Goal: Information Seeking & Learning: Find contact information

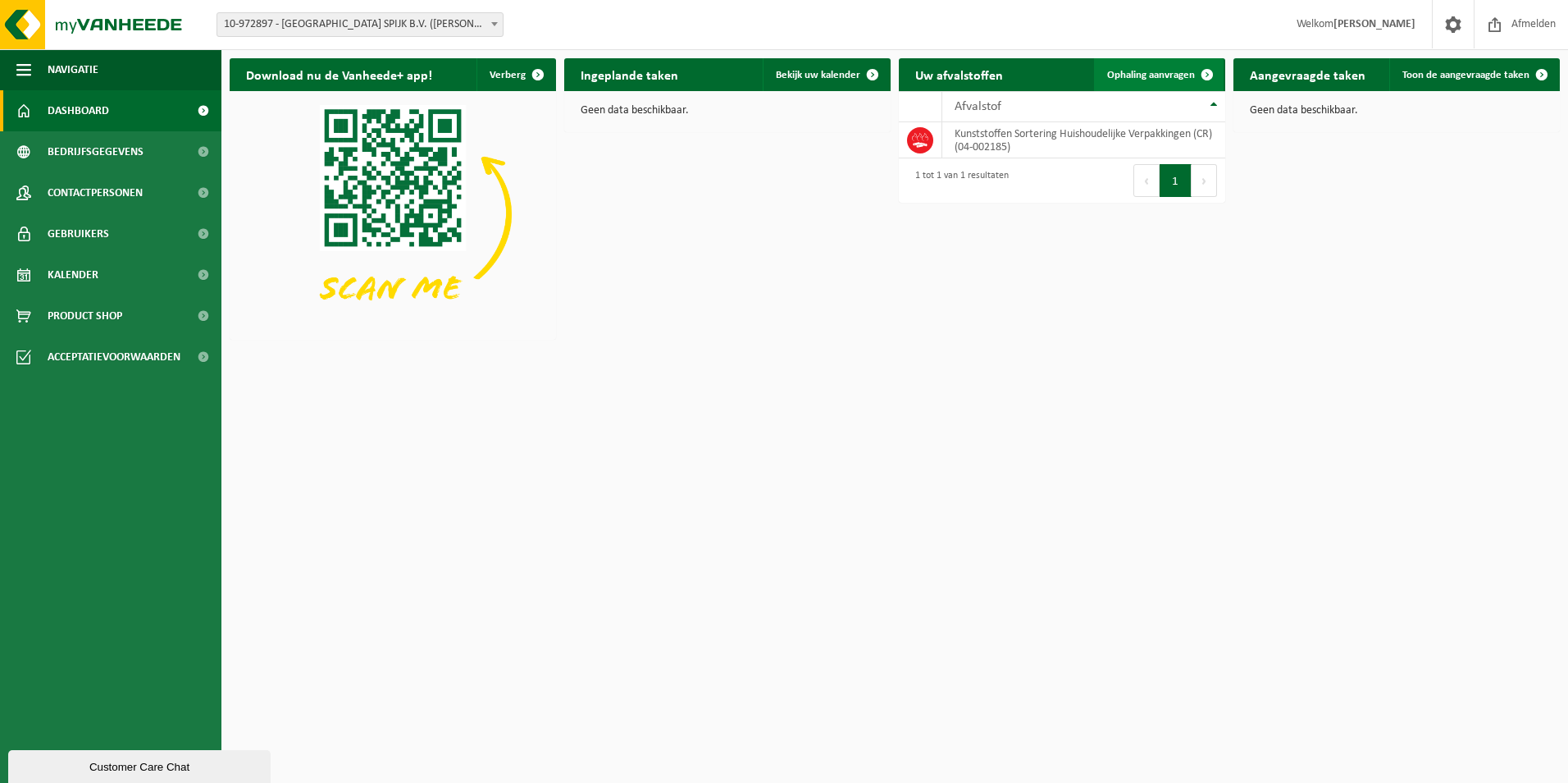
click at [1138, 71] on span "Ophaling aanvragen" at bounding box center [1151, 74] width 88 height 10
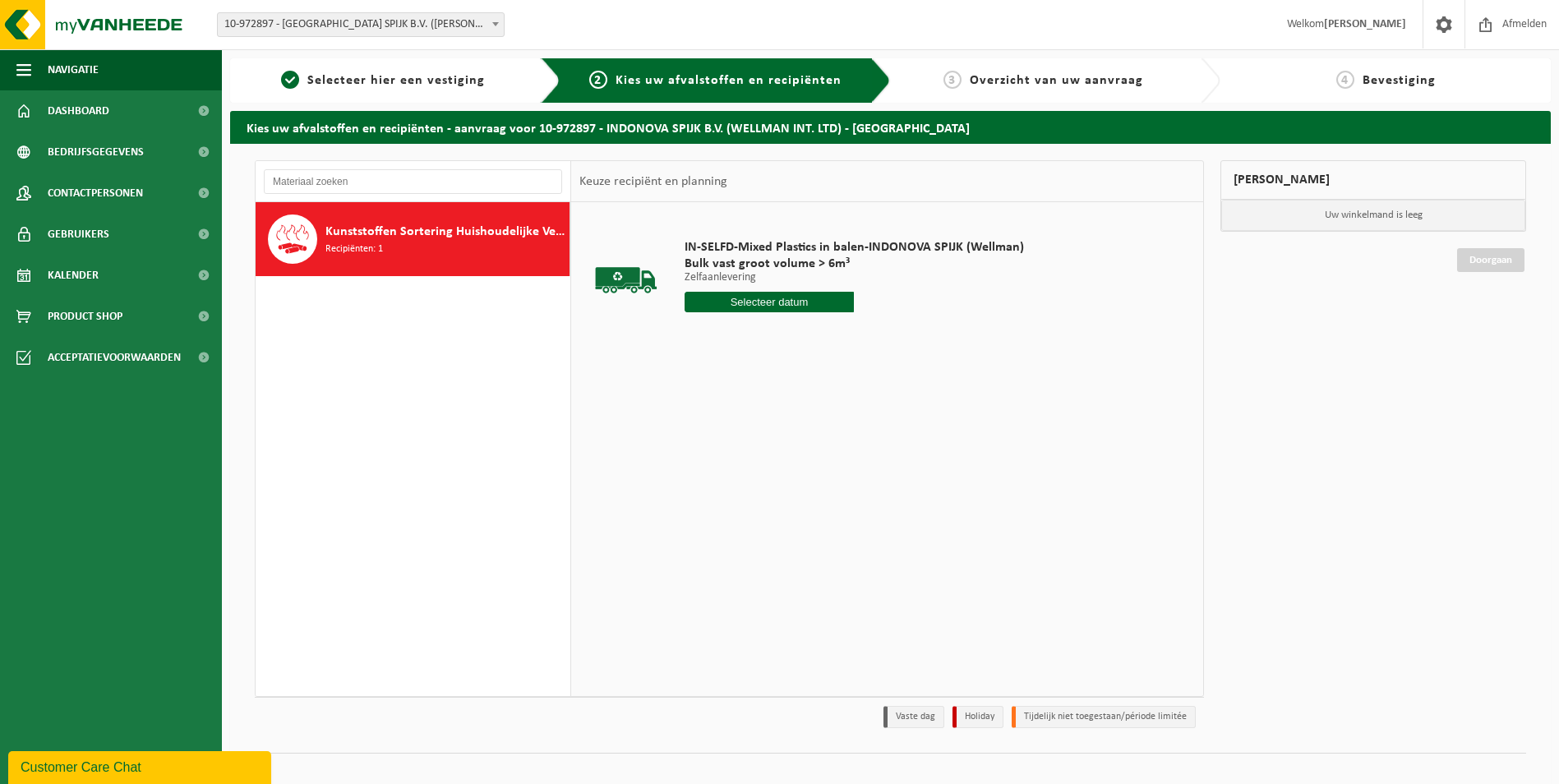
click at [754, 302] on input "text" at bounding box center [769, 302] width 170 height 20
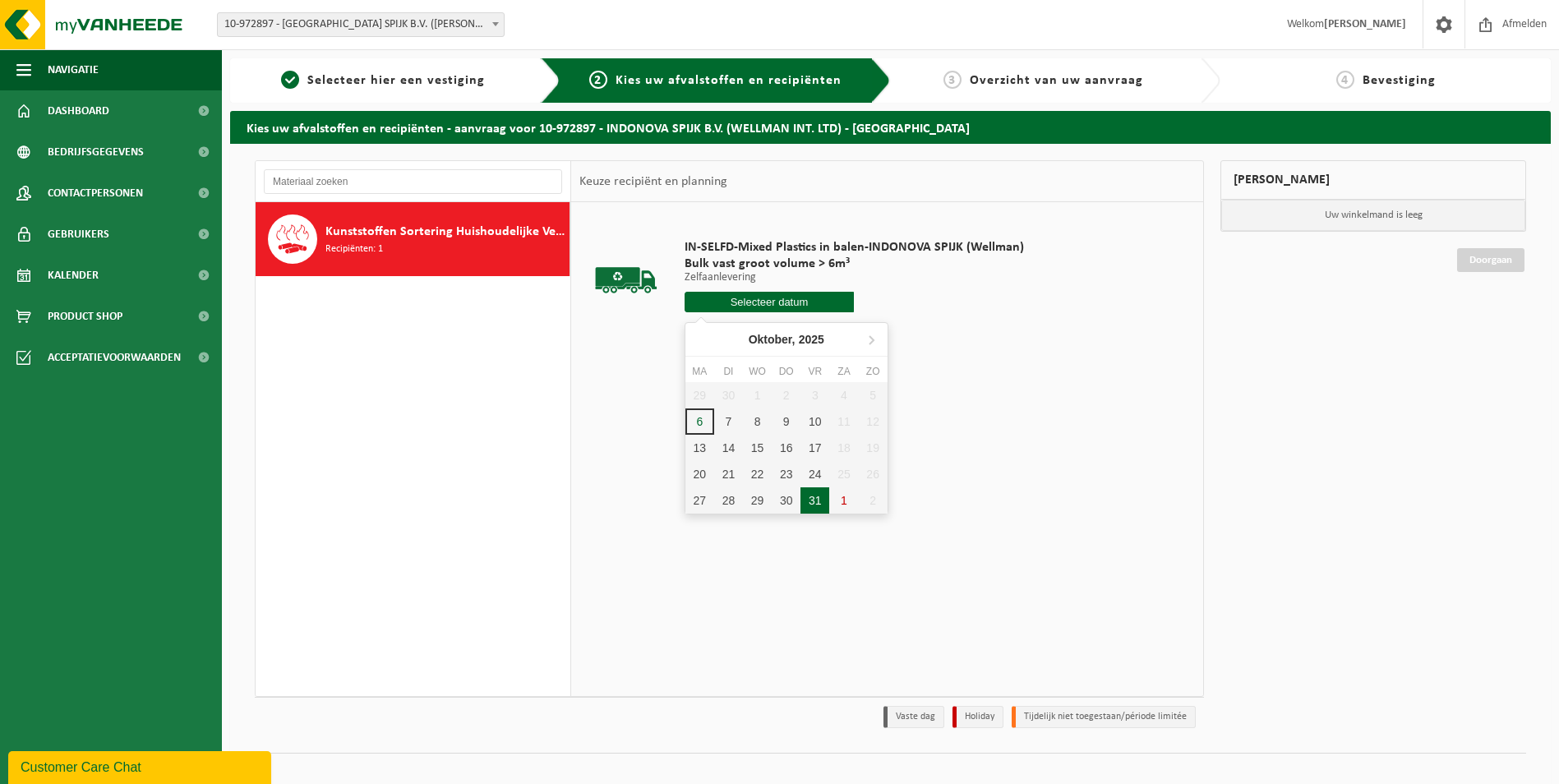
click at [811, 497] on div "31" at bounding box center [814, 500] width 29 height 26
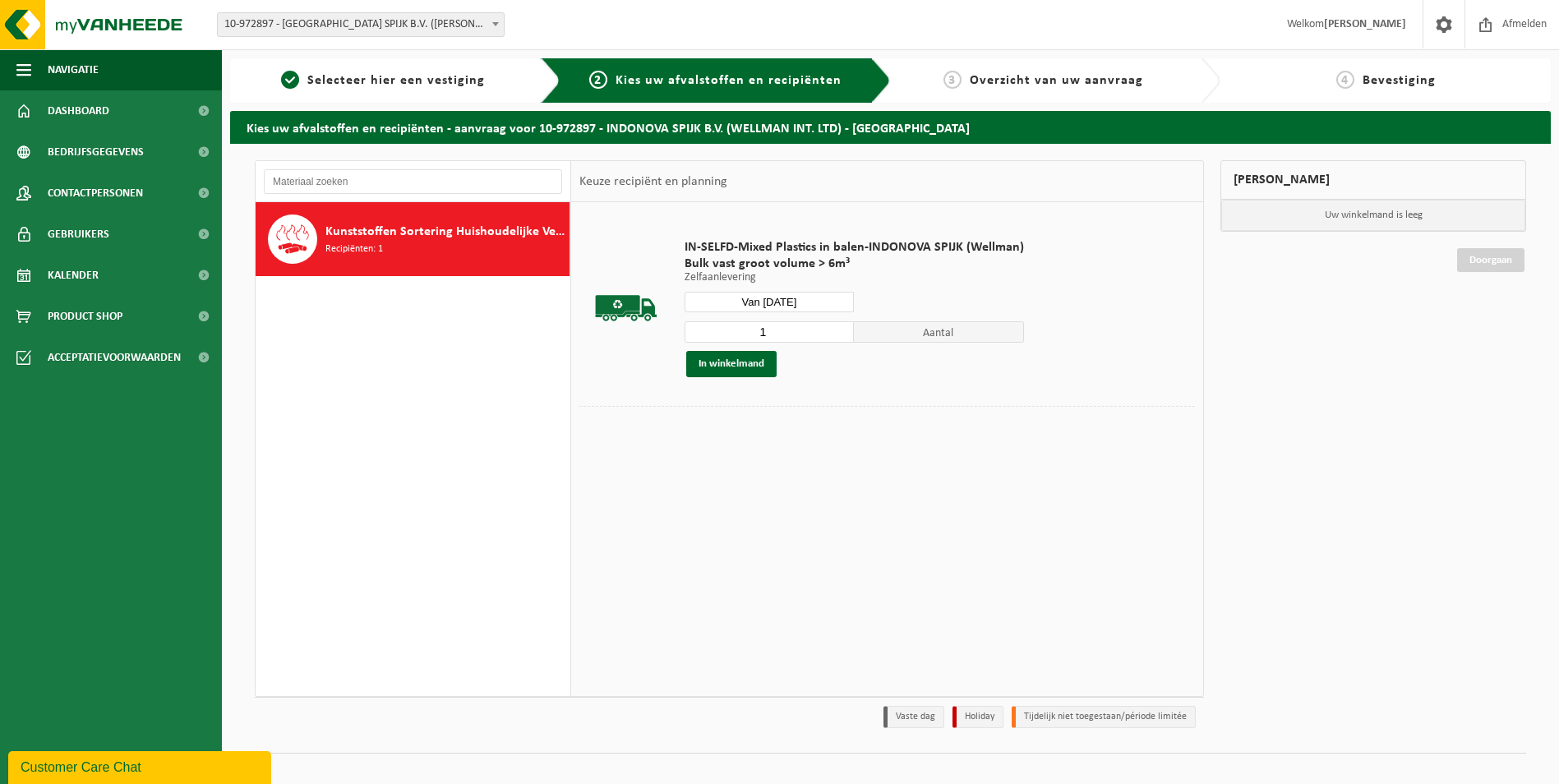
click at [893, 332] on span "Aantal" at bounding box center [938, 332] width 170 height 21
click at [780, 334] on input "1" at bounding box center [769, 332] width 170 height 21
click at [727, 361] on button "In winkelmand" at bounding box center [730, 364] width 90 height 26
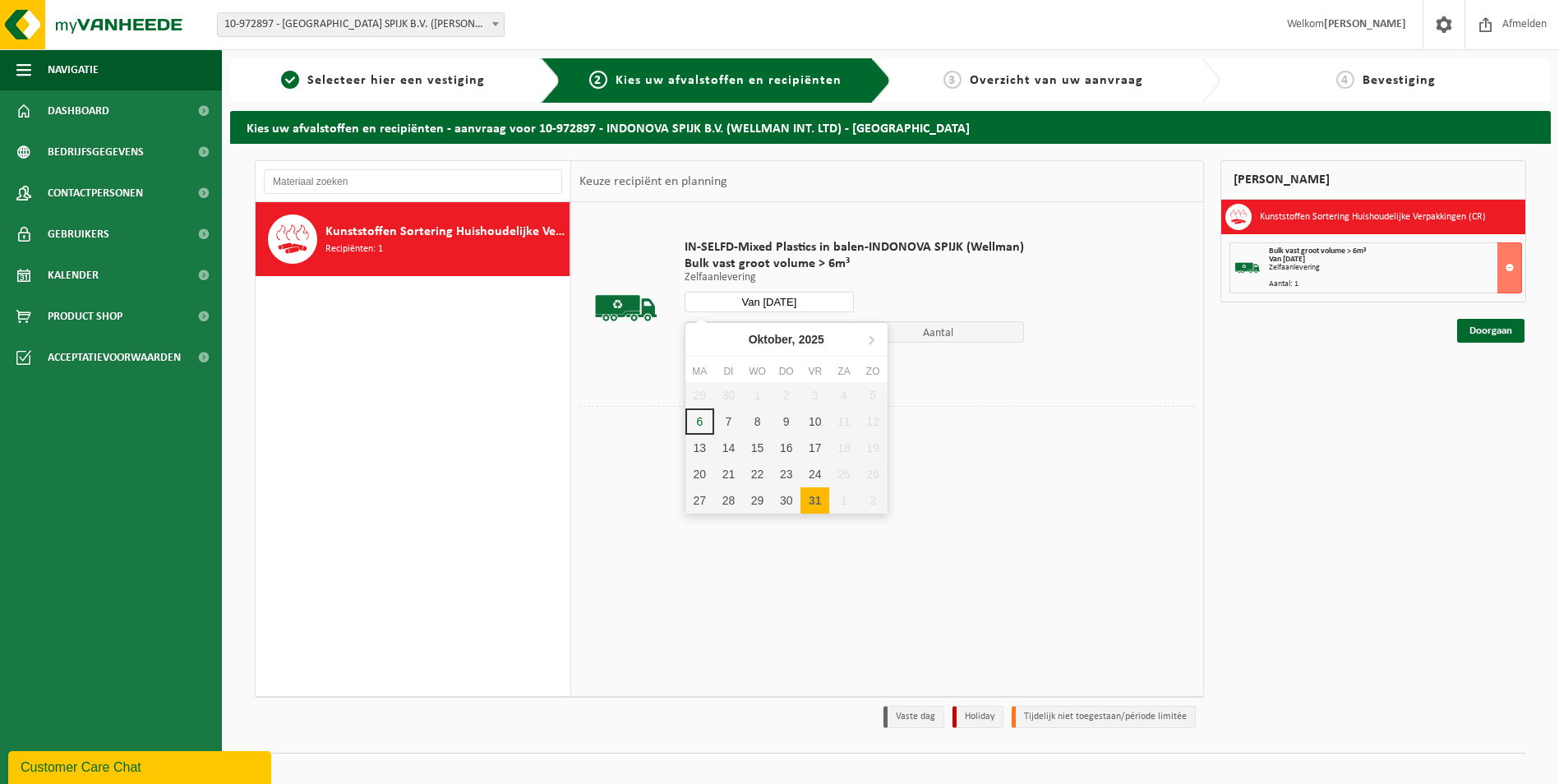
click at [815, 300] on input "Van 2025-10-31" at bounding box center [769, 302] width 170 height 20
click at [872, 337] on icon at bounding box center [871, 339] width 26 height 26
click at [753, 504] on div "31" at bounding box center [756, 500] width 29 height 26
type input "Van 2025-12-31"
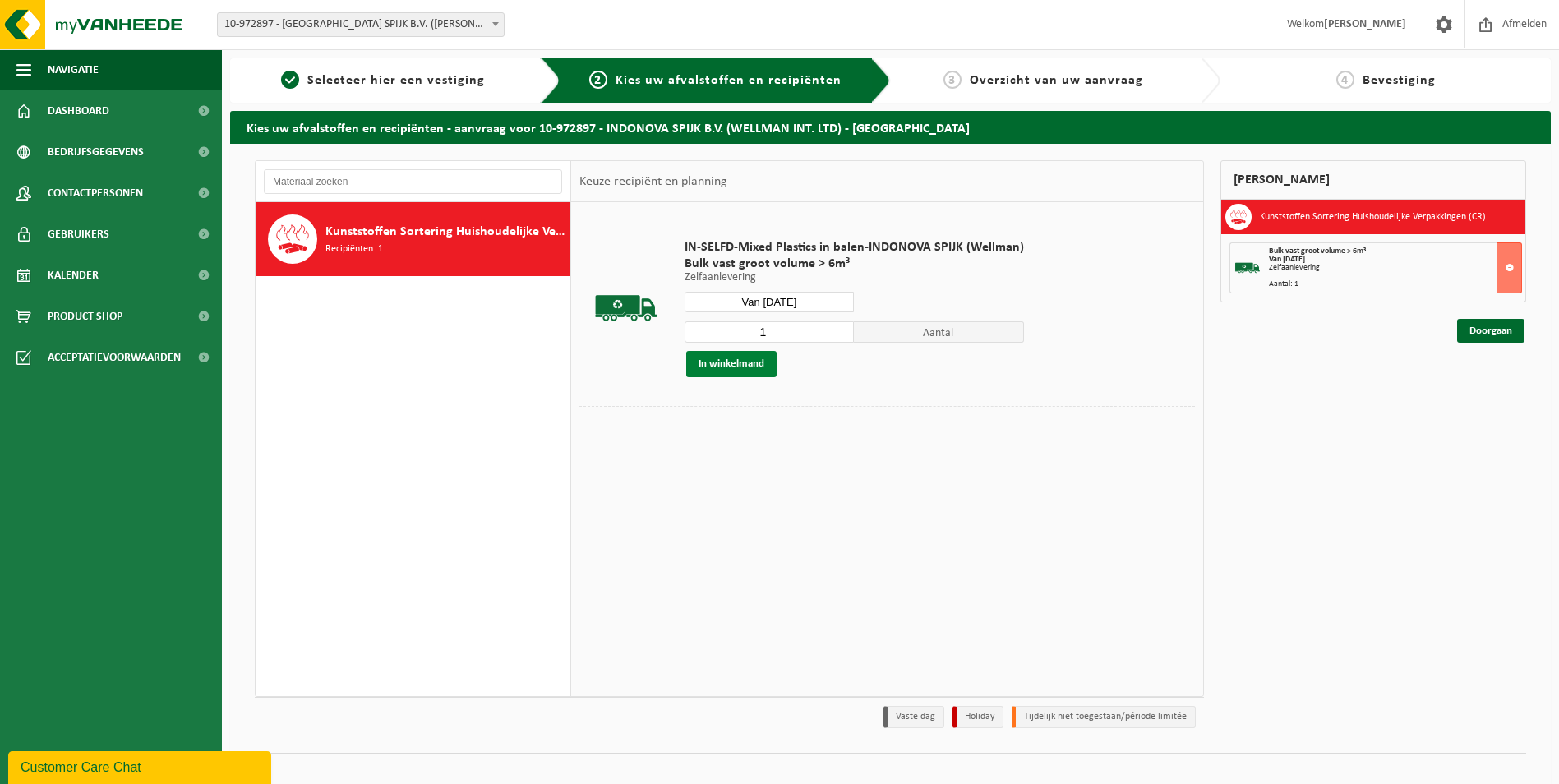
click at [747, 365] on button "In winkelmand" at bounding box center [730, 364] width 90 height 26
click at [401, 175] on input "text" at bounding box center [413, 181] width 298 height 25
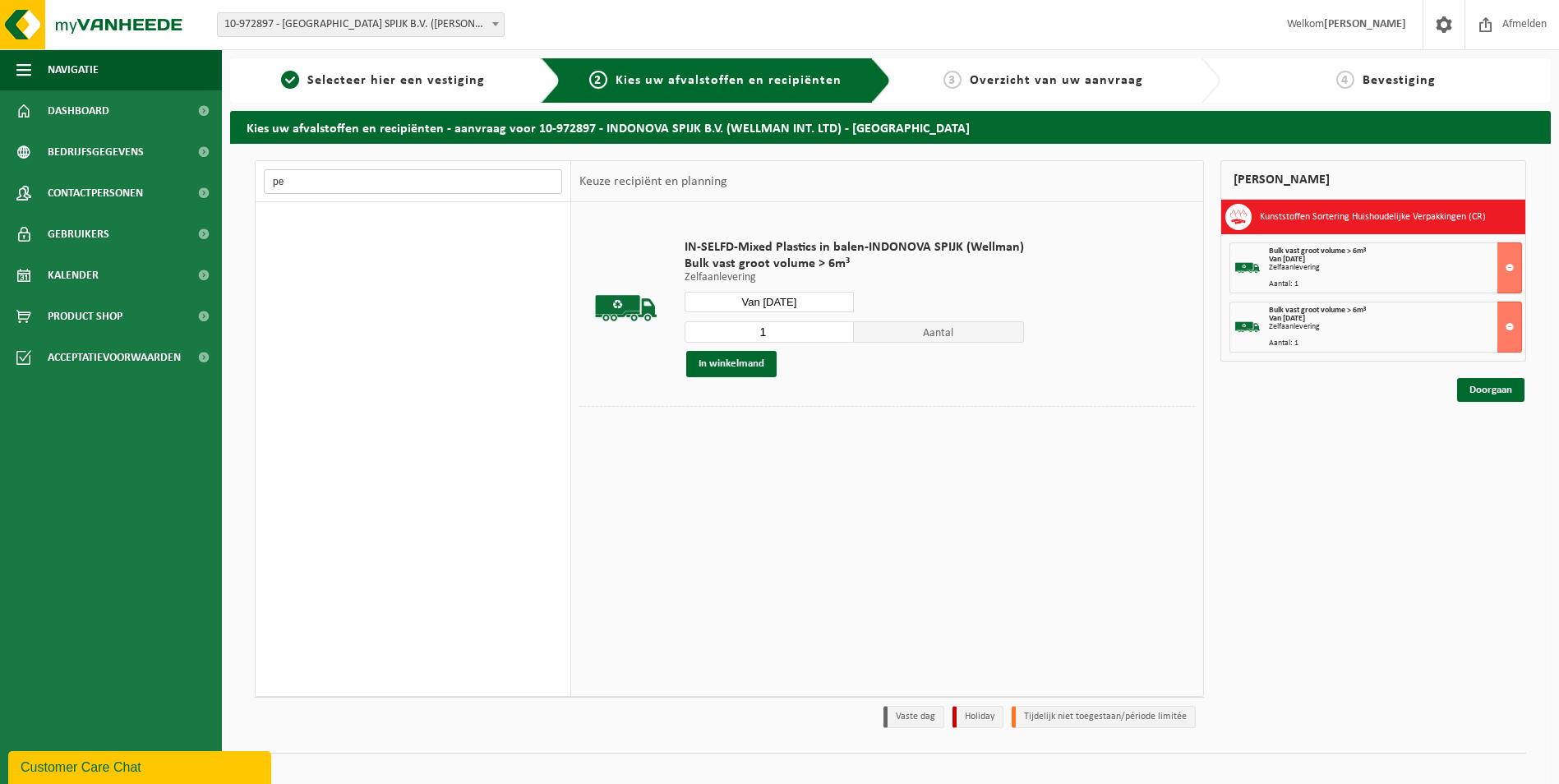
type input "p"
type input "f"
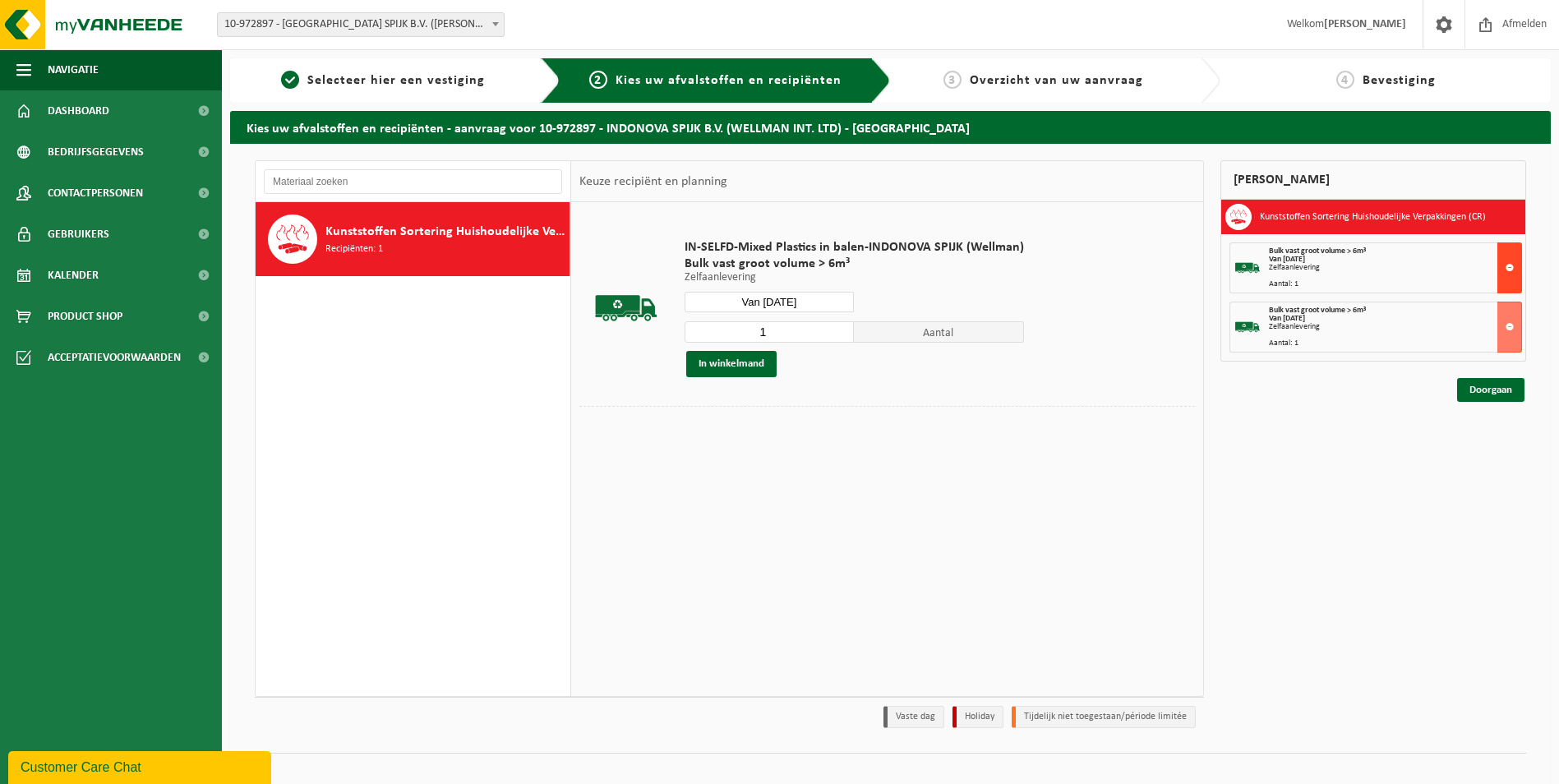
click at [1505, 264] on button at bounding box center [1509, 268] width 25 height 51
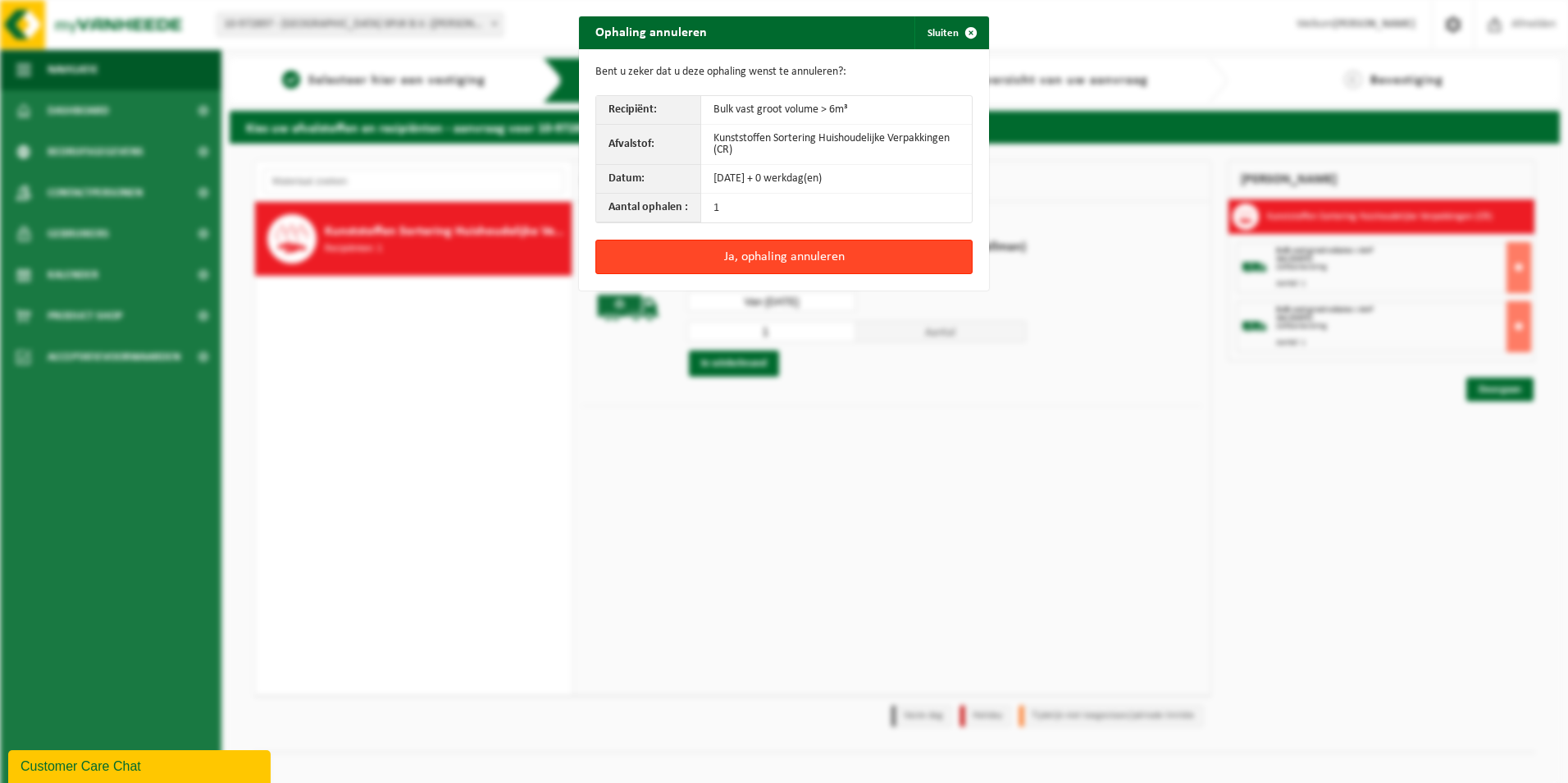
click at [824, 259] on button "Ja, ophaling annuleren" at bounding box center [784, 256] width 377 height 34
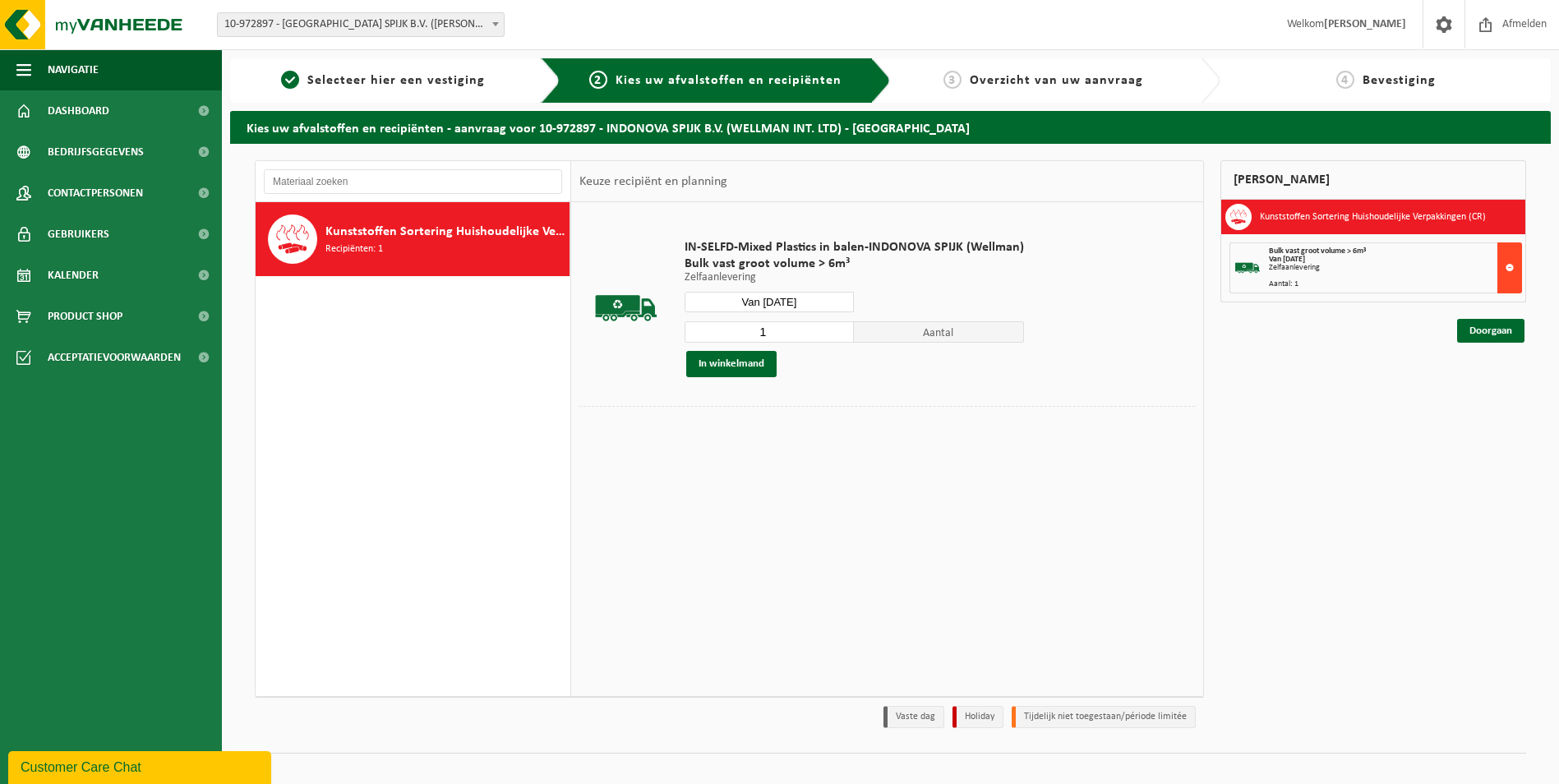
click at [1508, 269] on button at bounding box center [1509, 268] width 25 height 51
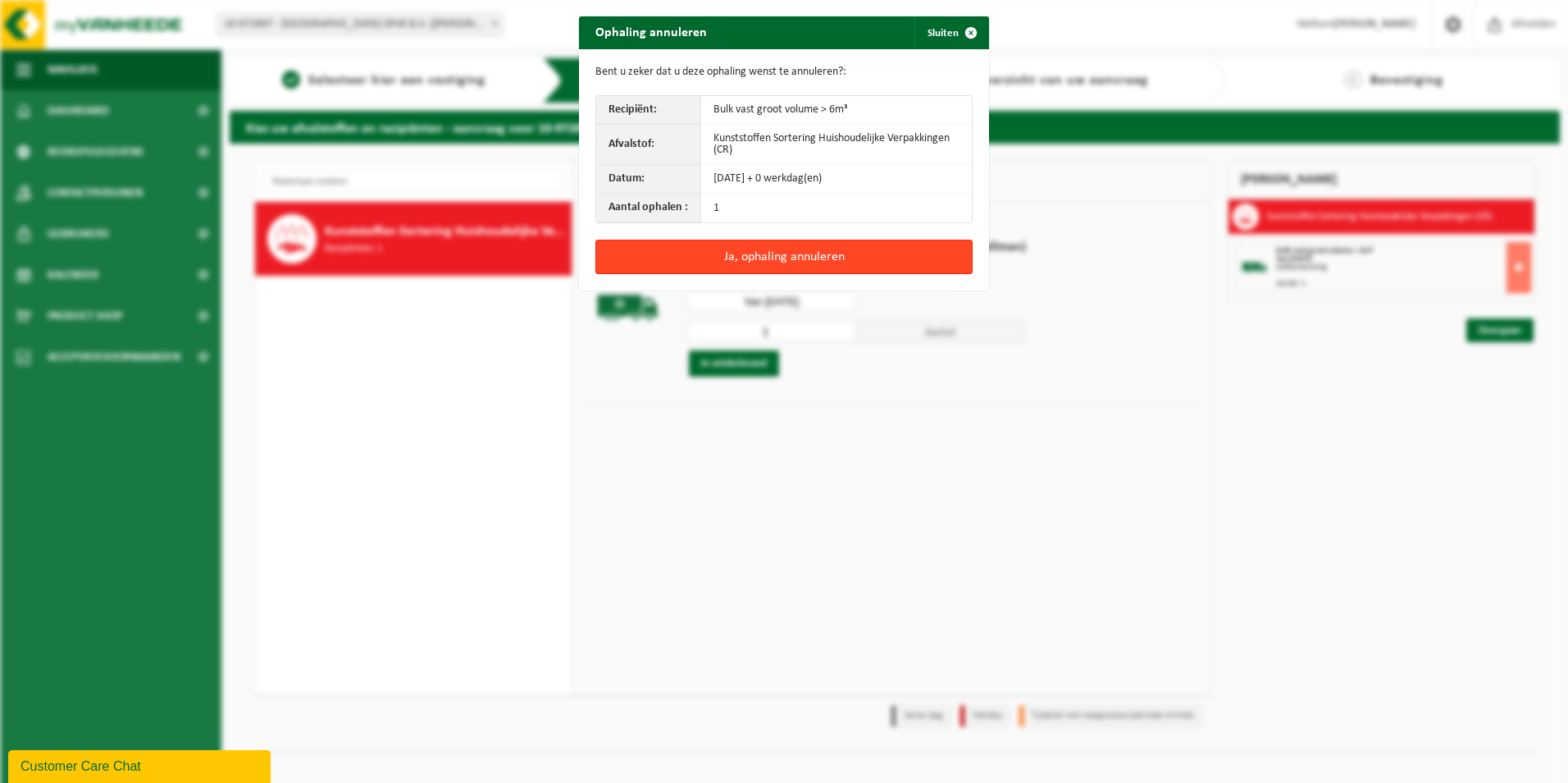
click at [816, 252] on button "Ja, ophaling annuleren" at bounding box center [784, 256] width 377 height 34
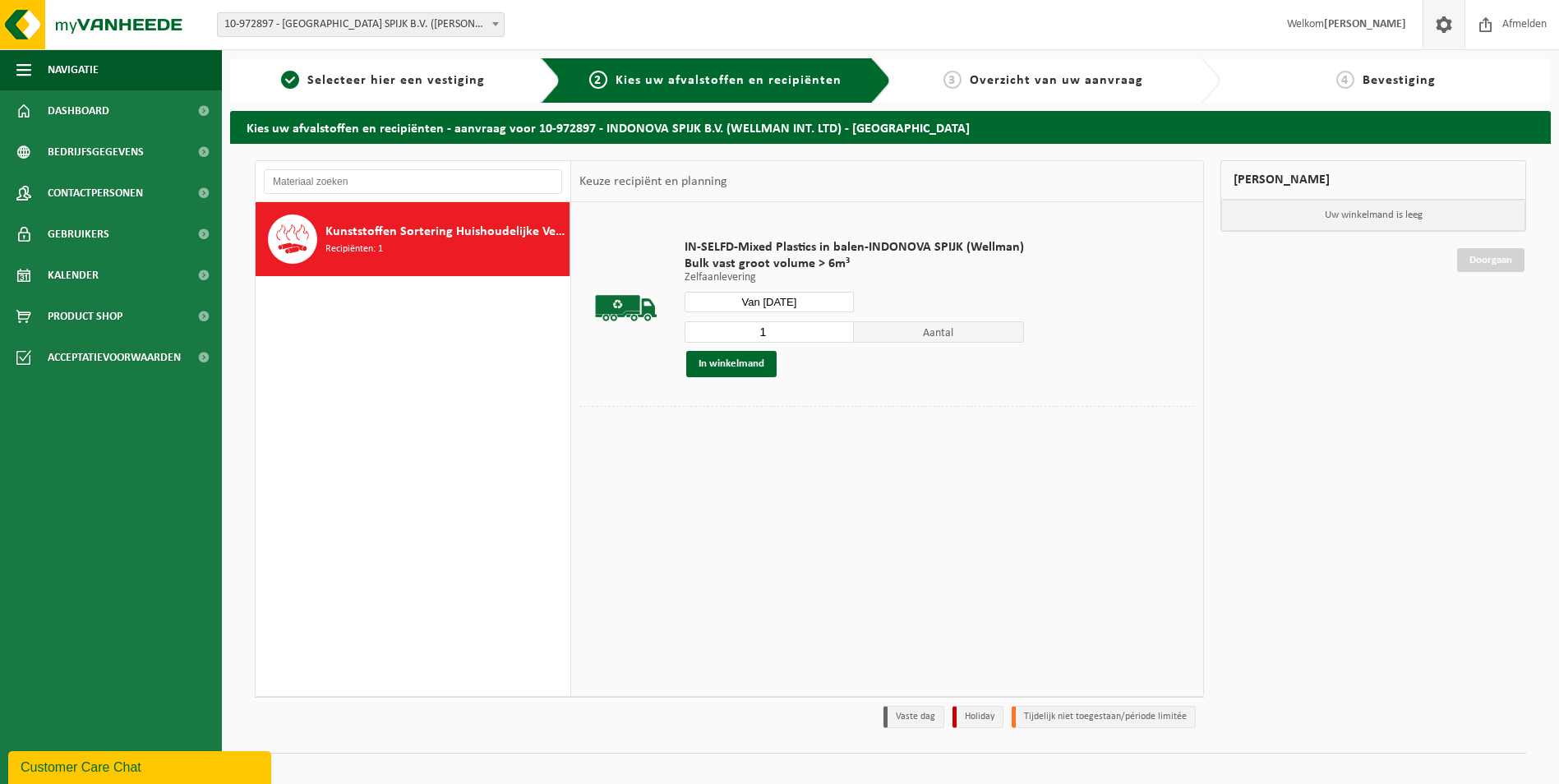
click at [1437, 26] on span at bounding box center [1443, 24] width 25 height 48
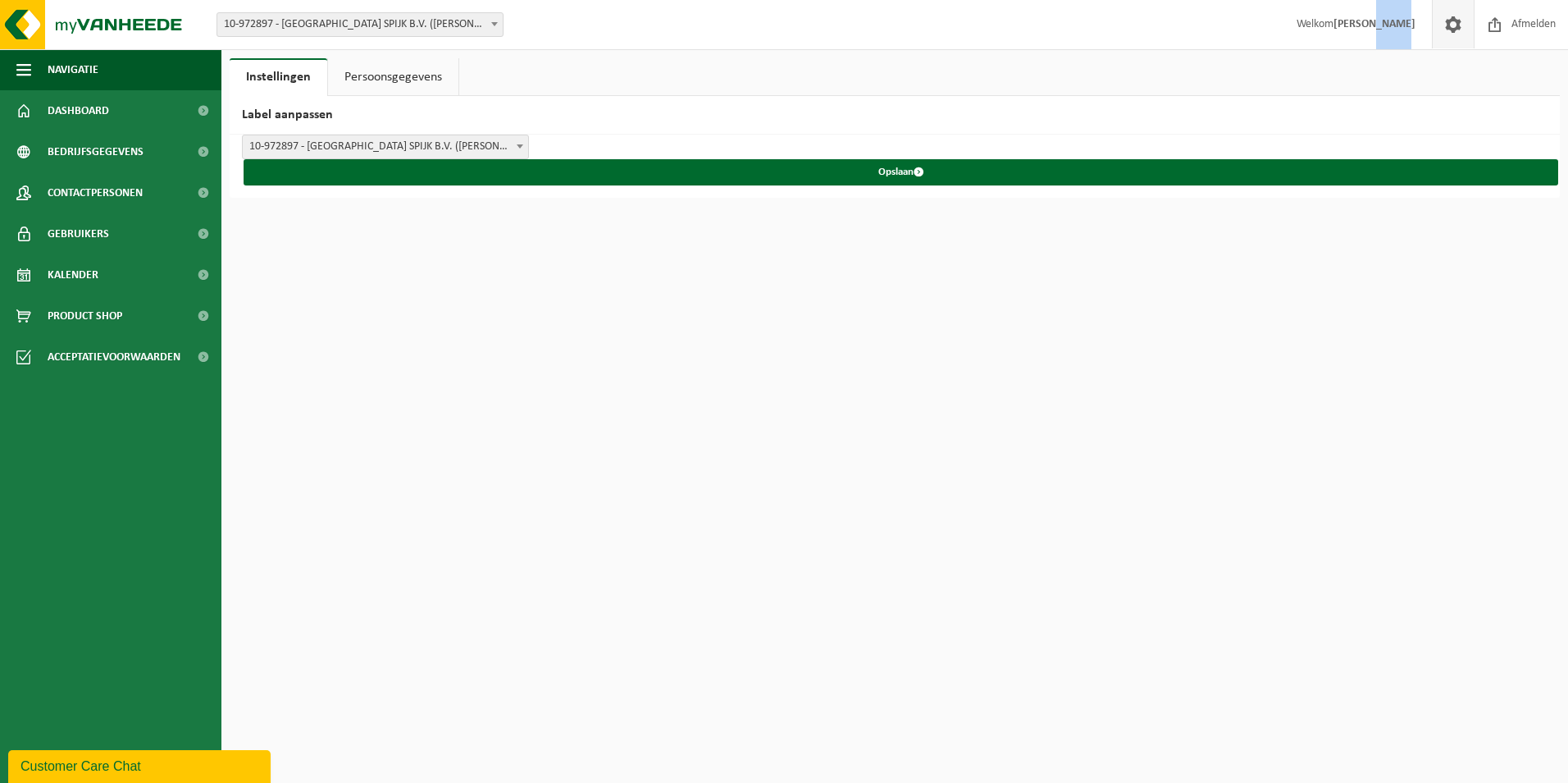
drag, startPoint x: 1385, startPoint y: 25, endPoint x: 1415, endPoint y: 24, distance: 30.0
click at [1415, 24] on span "Welkom JOSHUA EERES" at bounding box center [1356, 24] width 152 height 48
click at [382, 78] on link "Persoonsgegevens" at bounding box center [393, 77] width 131 height 38
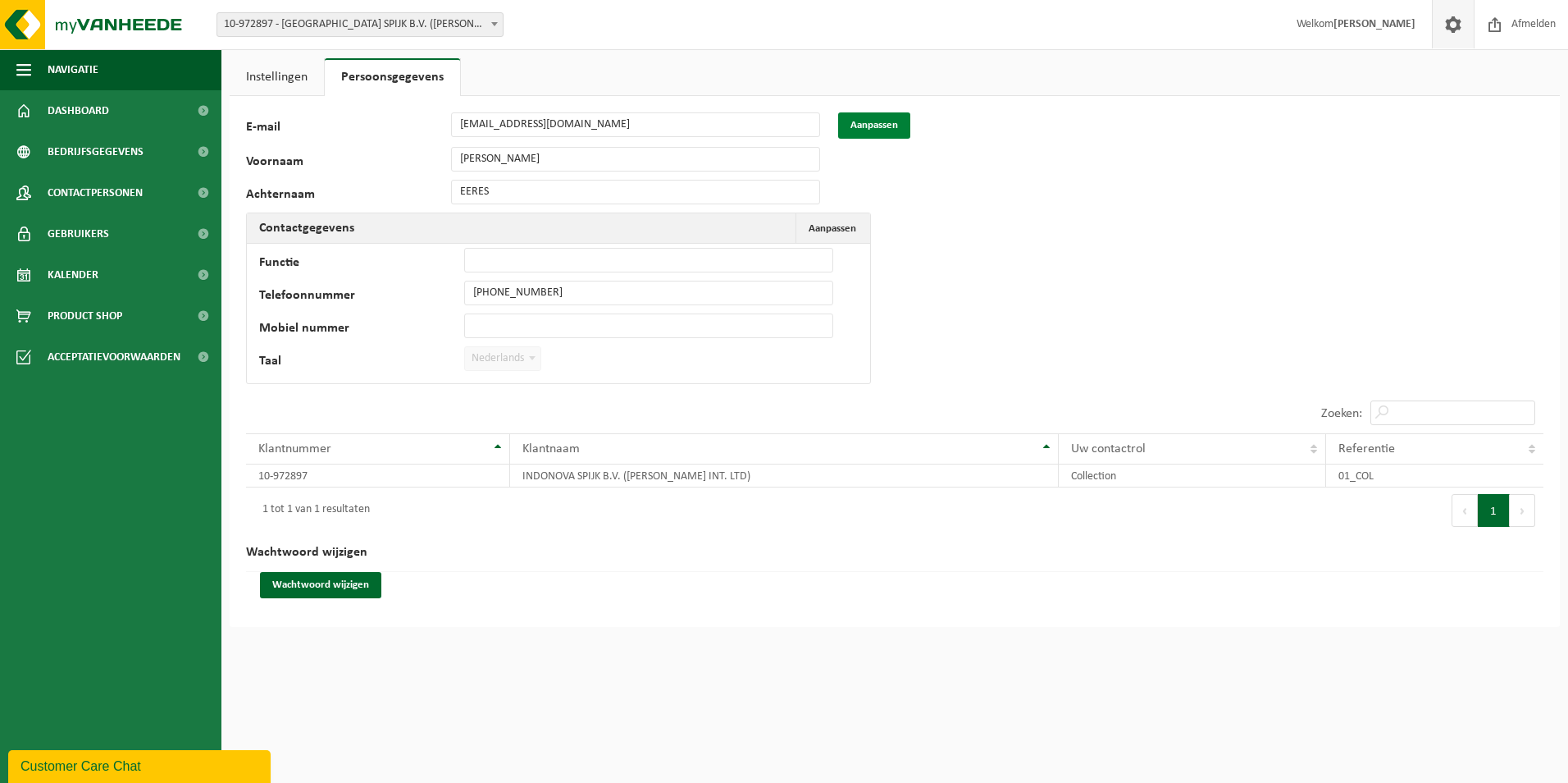
click at [869, 126] on button "Aanpassen" at bounding box center [874, 125] width 72 height 26
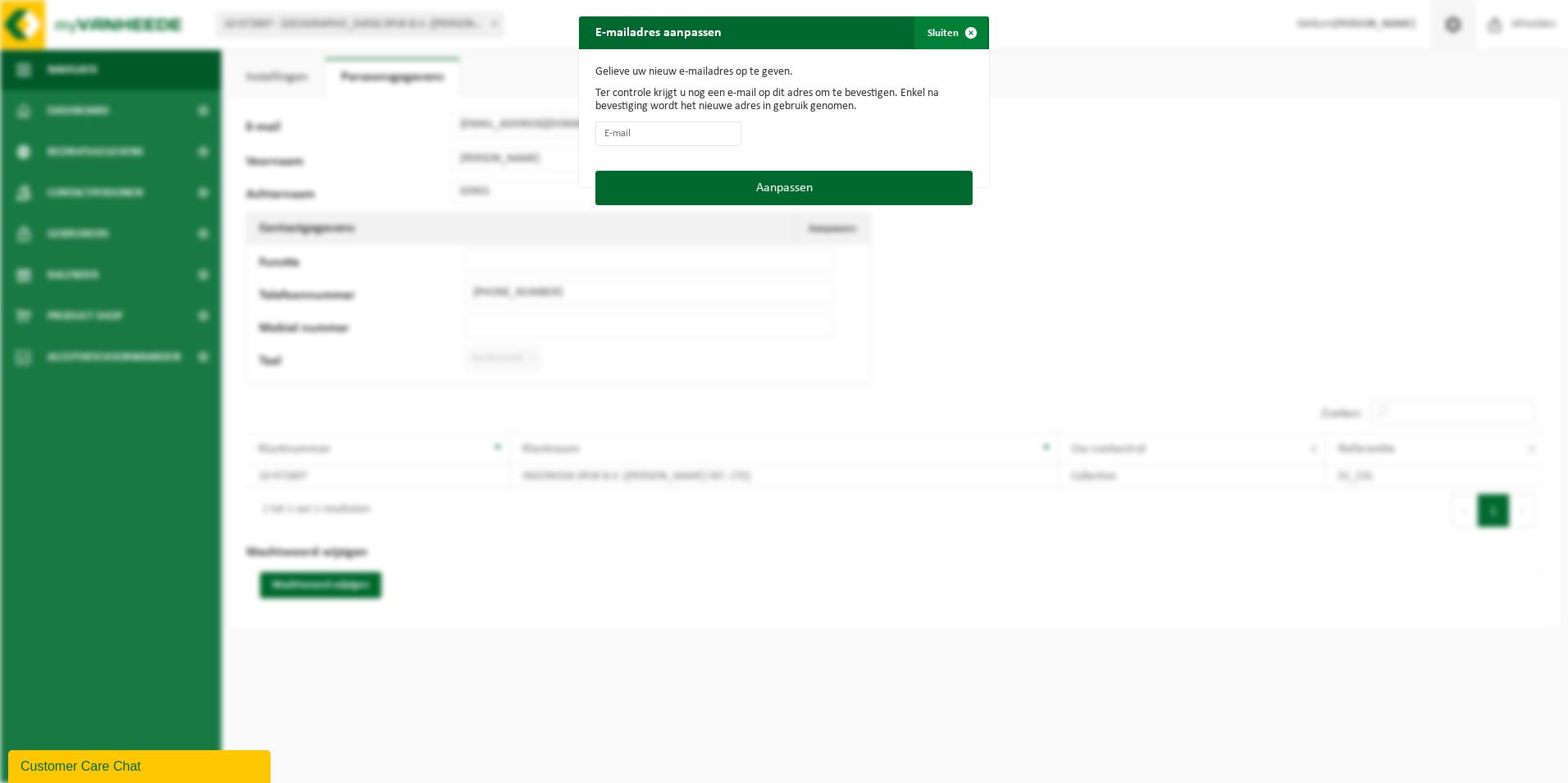
click at [966, 32] on span "button" at bounding box center [970, 32] width 32 height 32
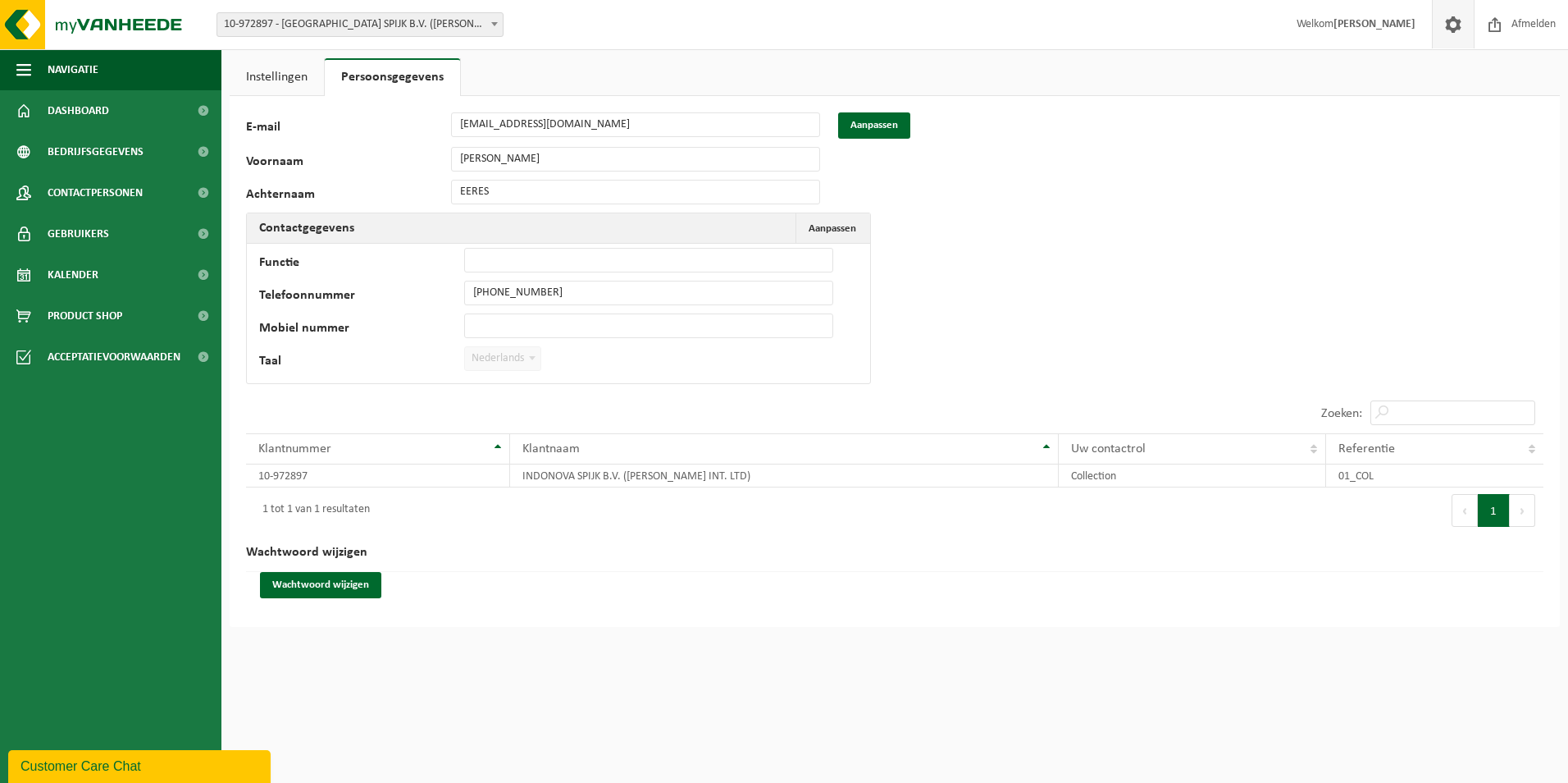
click at [1447, 30] on span at bounding box center [1453, 24] width 25 height 48
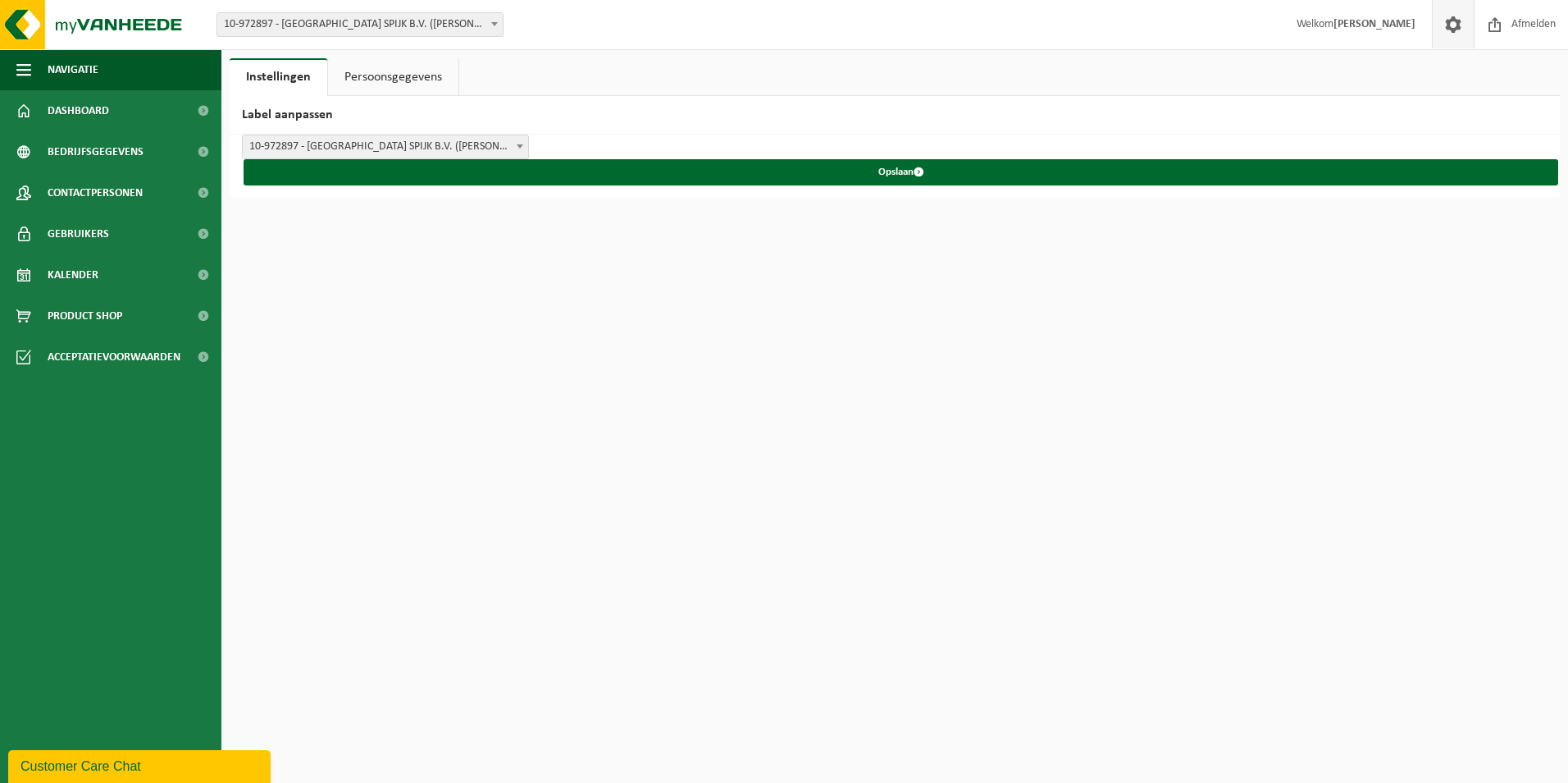
click at [491, 149] on span "10-972897 - [GEOGRAPHIC_DATA] SPIJK B.V. ([PERSON_NAME] INT. LTD) - [GEOGRAPHIC…" at bounding box center [386, 147] width 286 height 23
select select "0"
click at [471, 152] on span "INDONOVA SPIJK B.V. (WELLMAN INT. LTD) - SPIJK" at bounding box center [386, 147] width 286 height 23
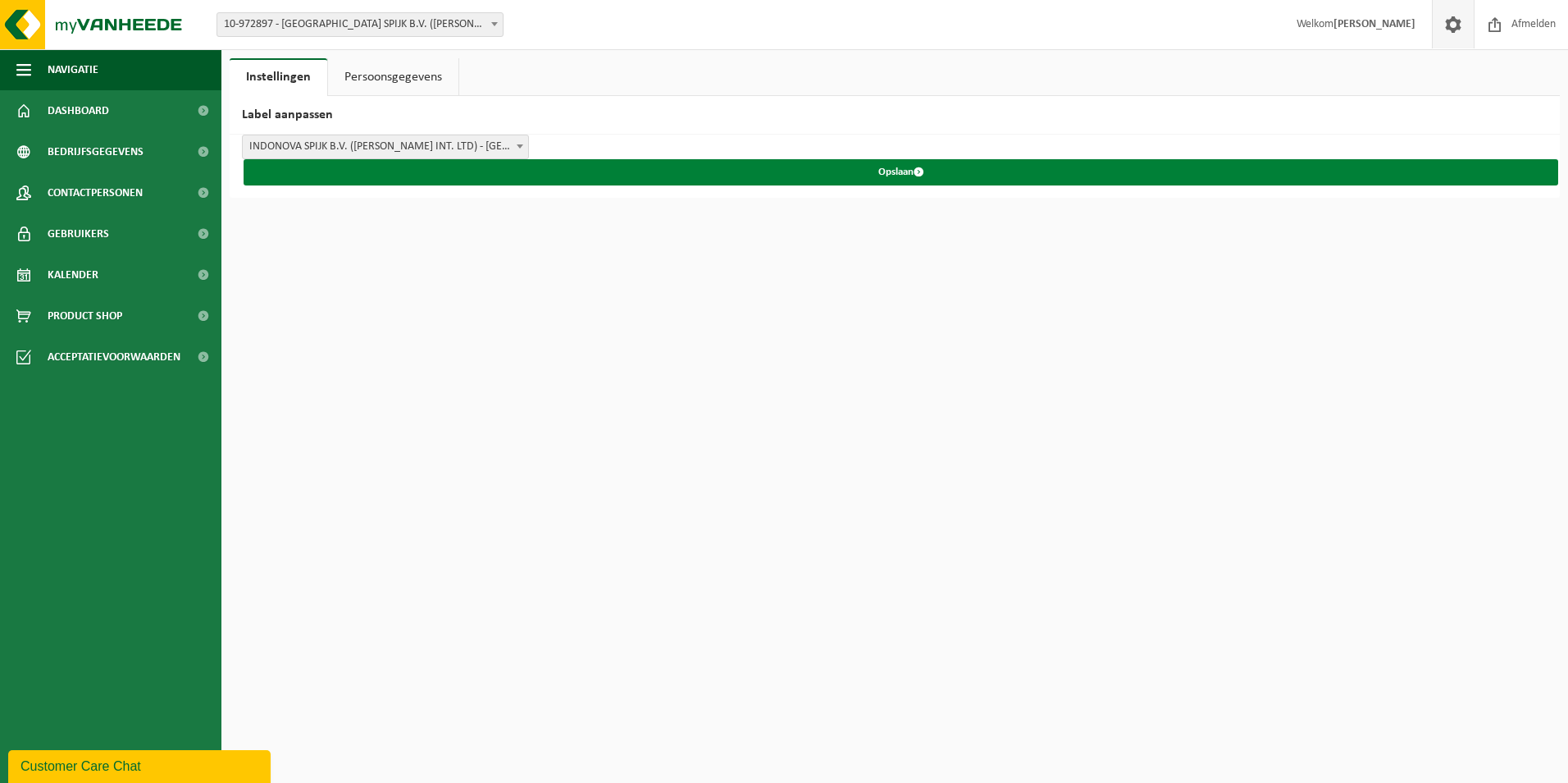
click at [883, 167] on button "Opslaan" at bounding box center [901, 173] width 1315 height 26
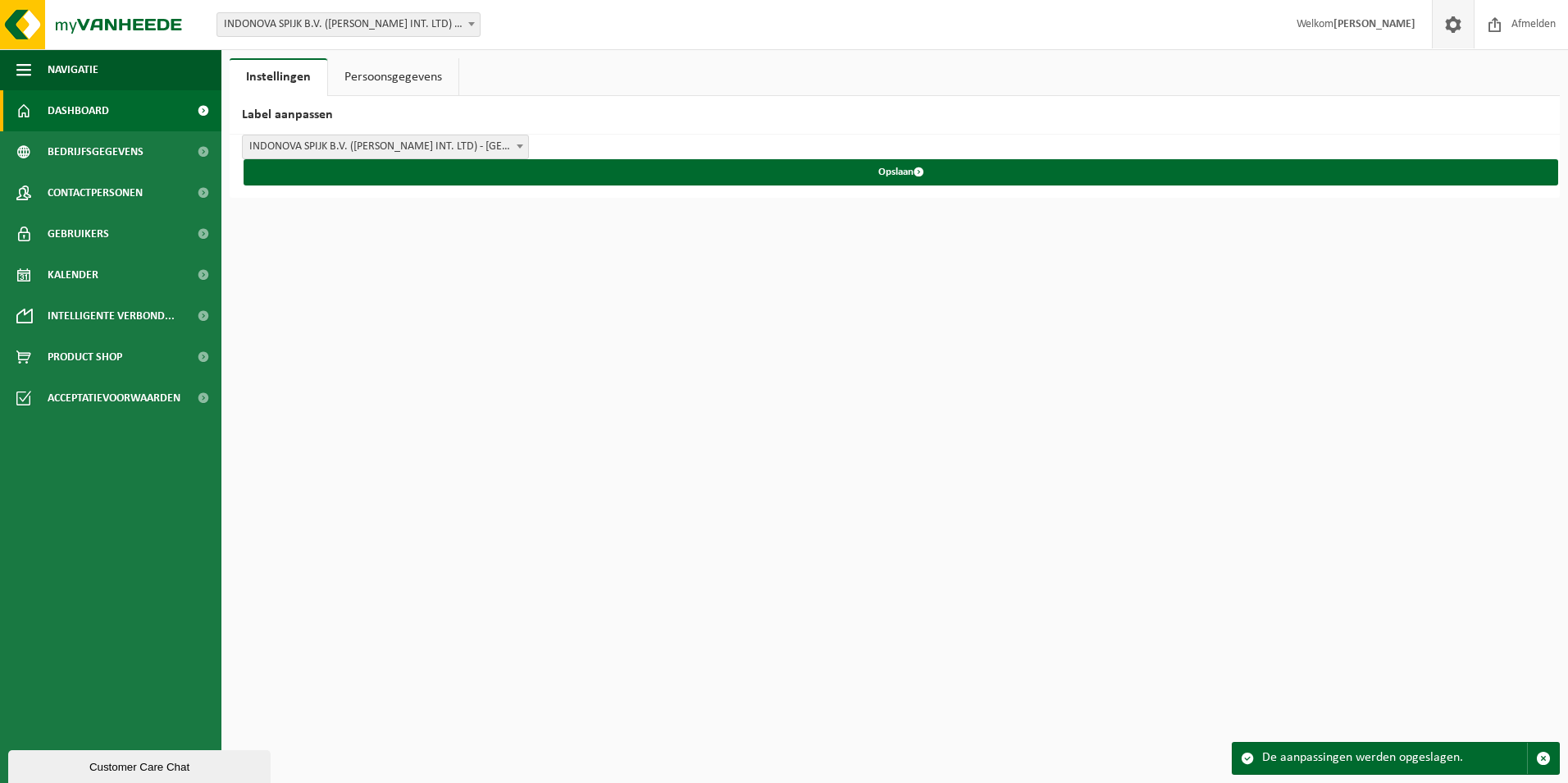
click at [81, 111] on span "Dashboard" at bounding box center [78, 110] width 61 height 41
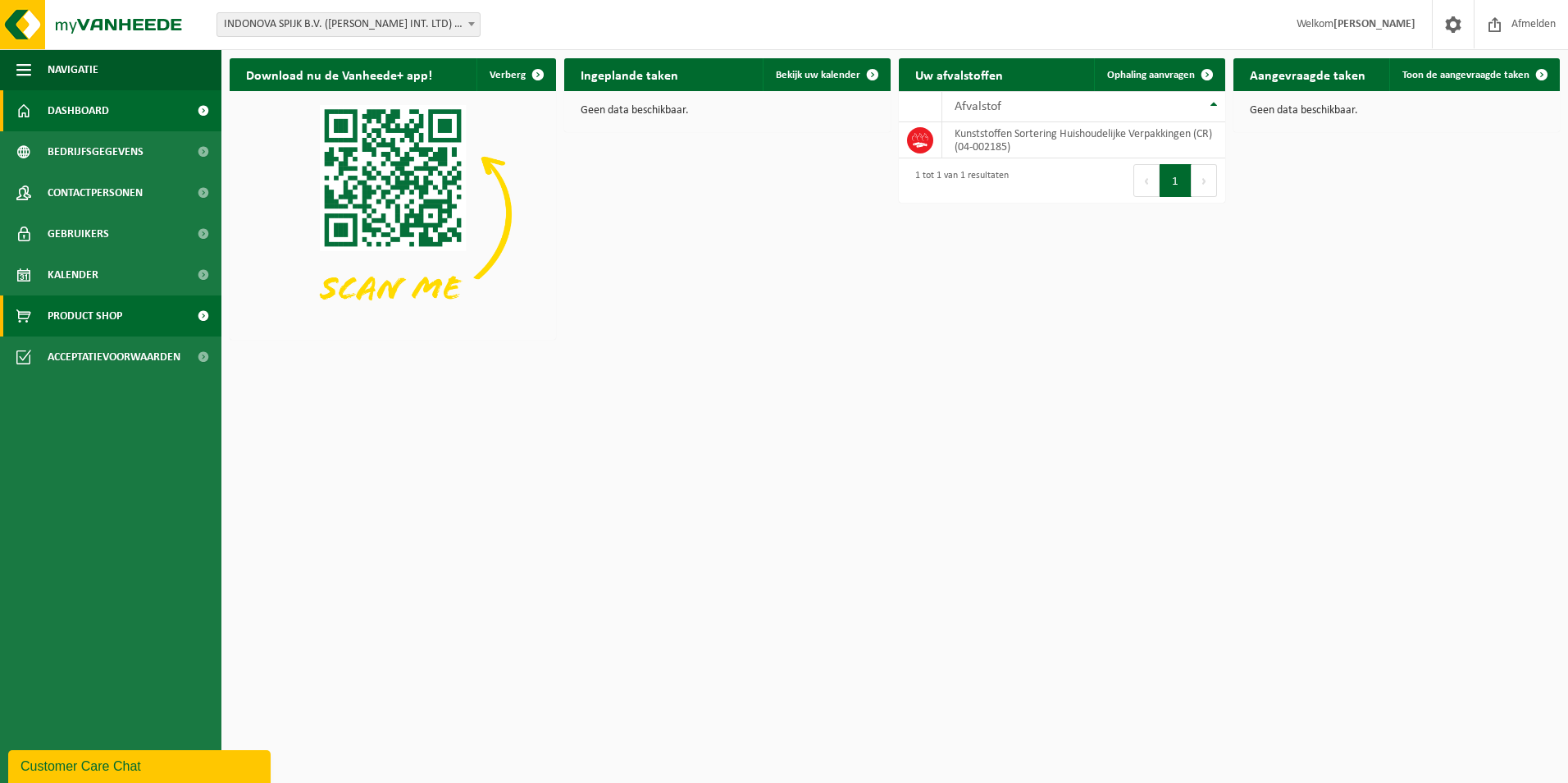
click at [55, 321] on span "Product Shop" at bounding box center [84, 315] width 74 height 41
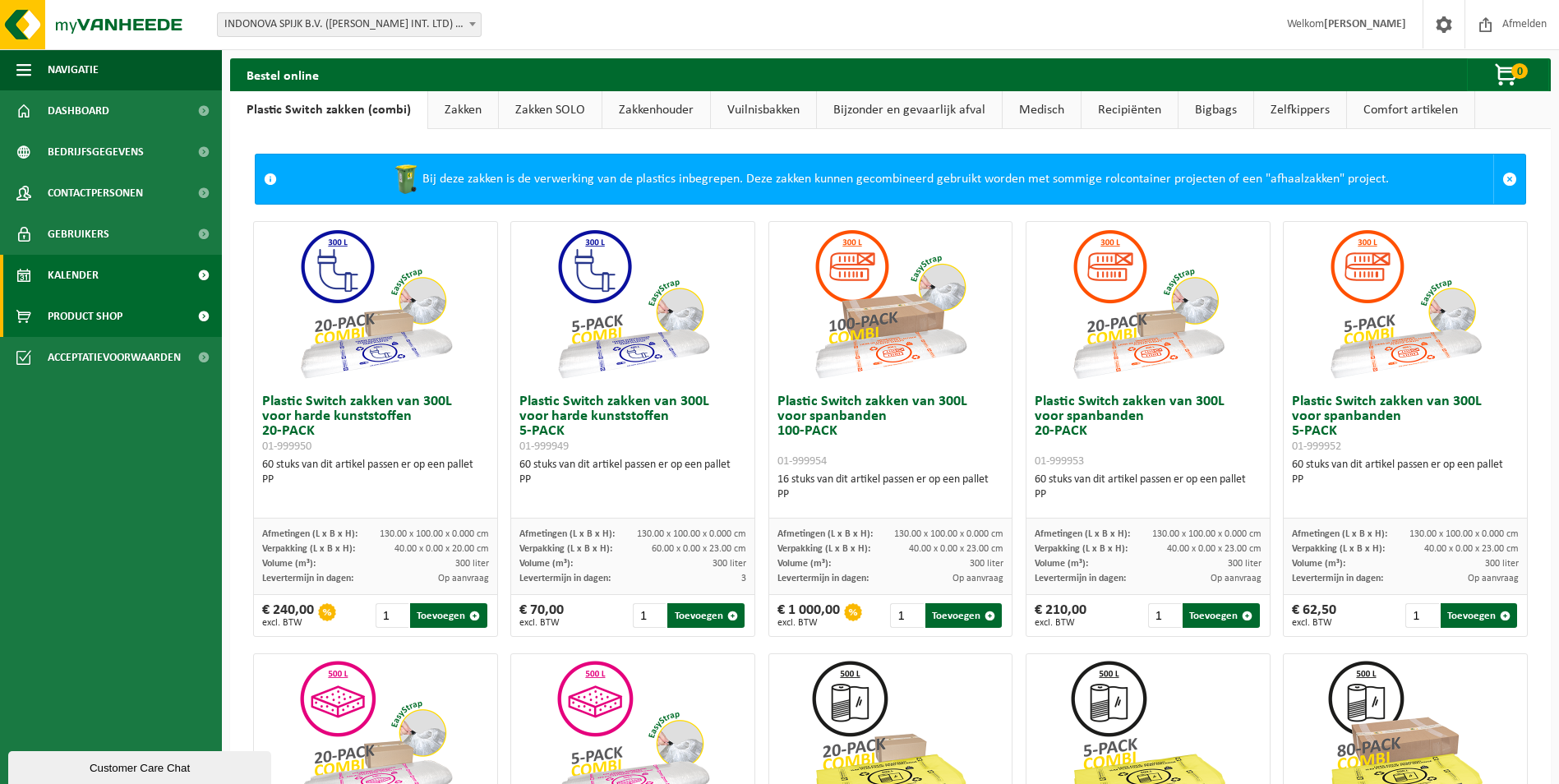
click at [108, 268] on link "Kalender" at bounding box center [111, 275] width 222 height 41
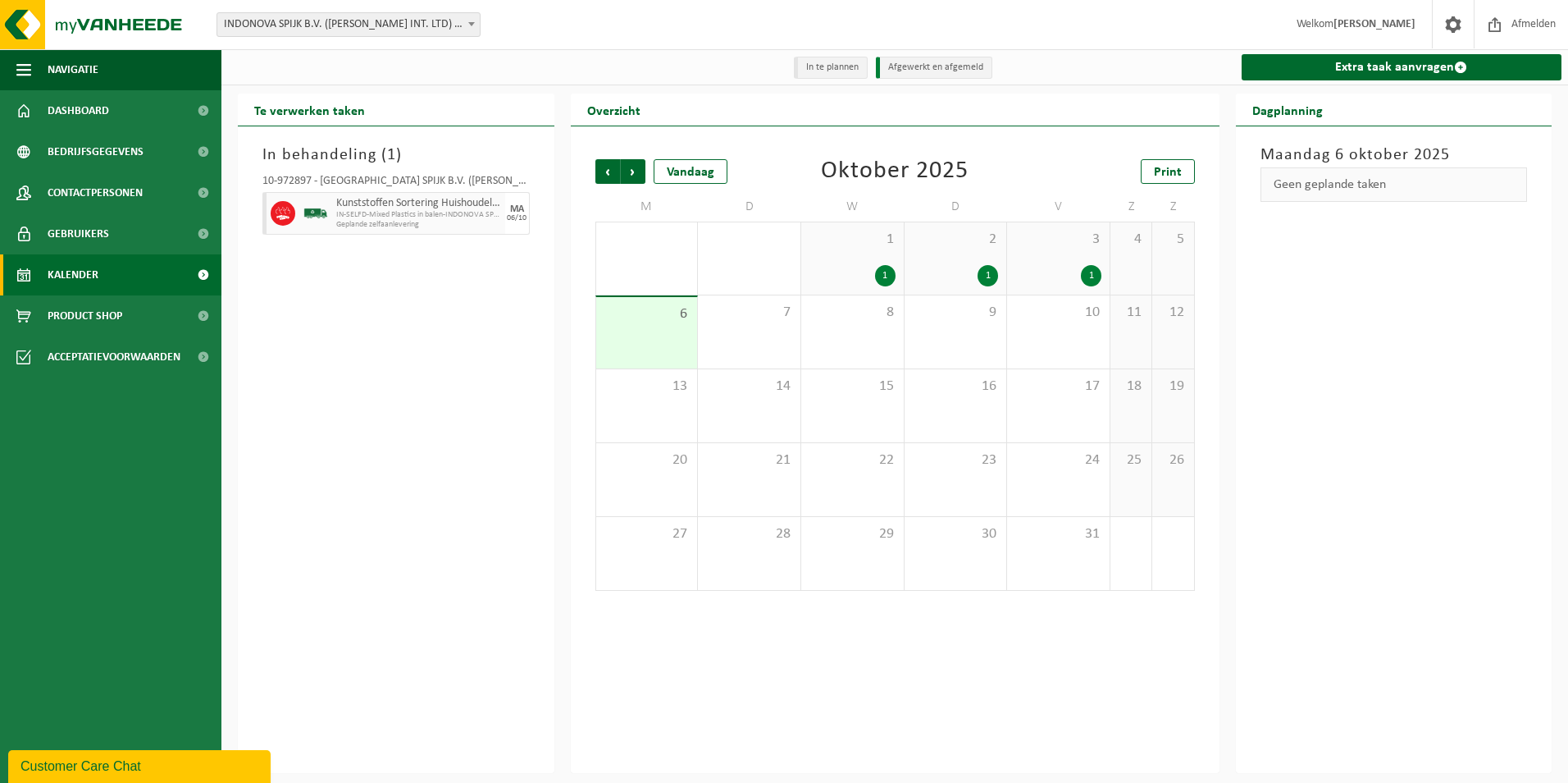
click at [890, 276] on div "1" at bounding box center [886, 276] width 20 height 21
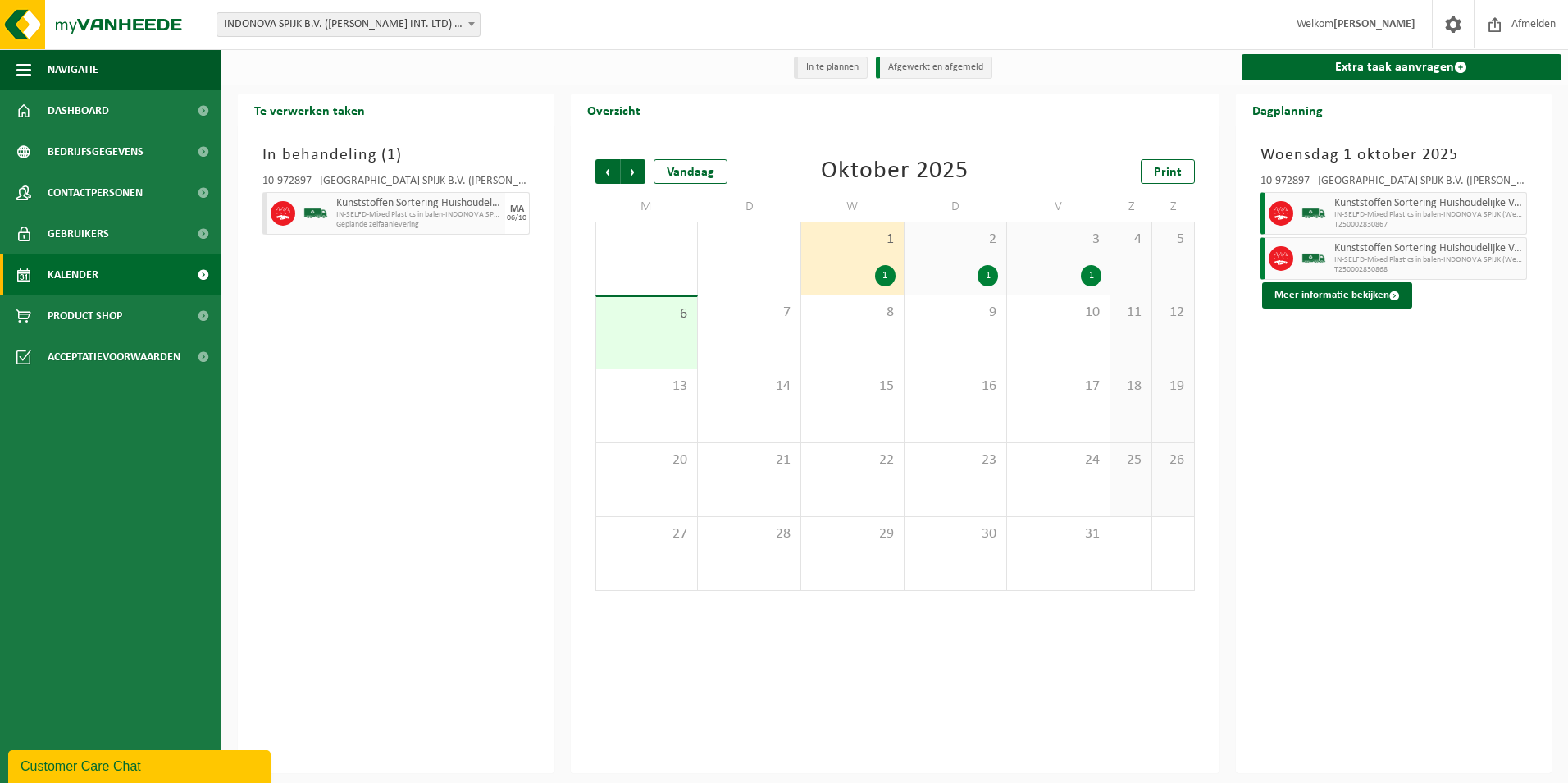
click at [952, 277] on div "1" at bounding box center [955, 276] width 86 height 21
click at [1046, 273] on div "1" at bounding box center [1058, 276] width 86 height 21
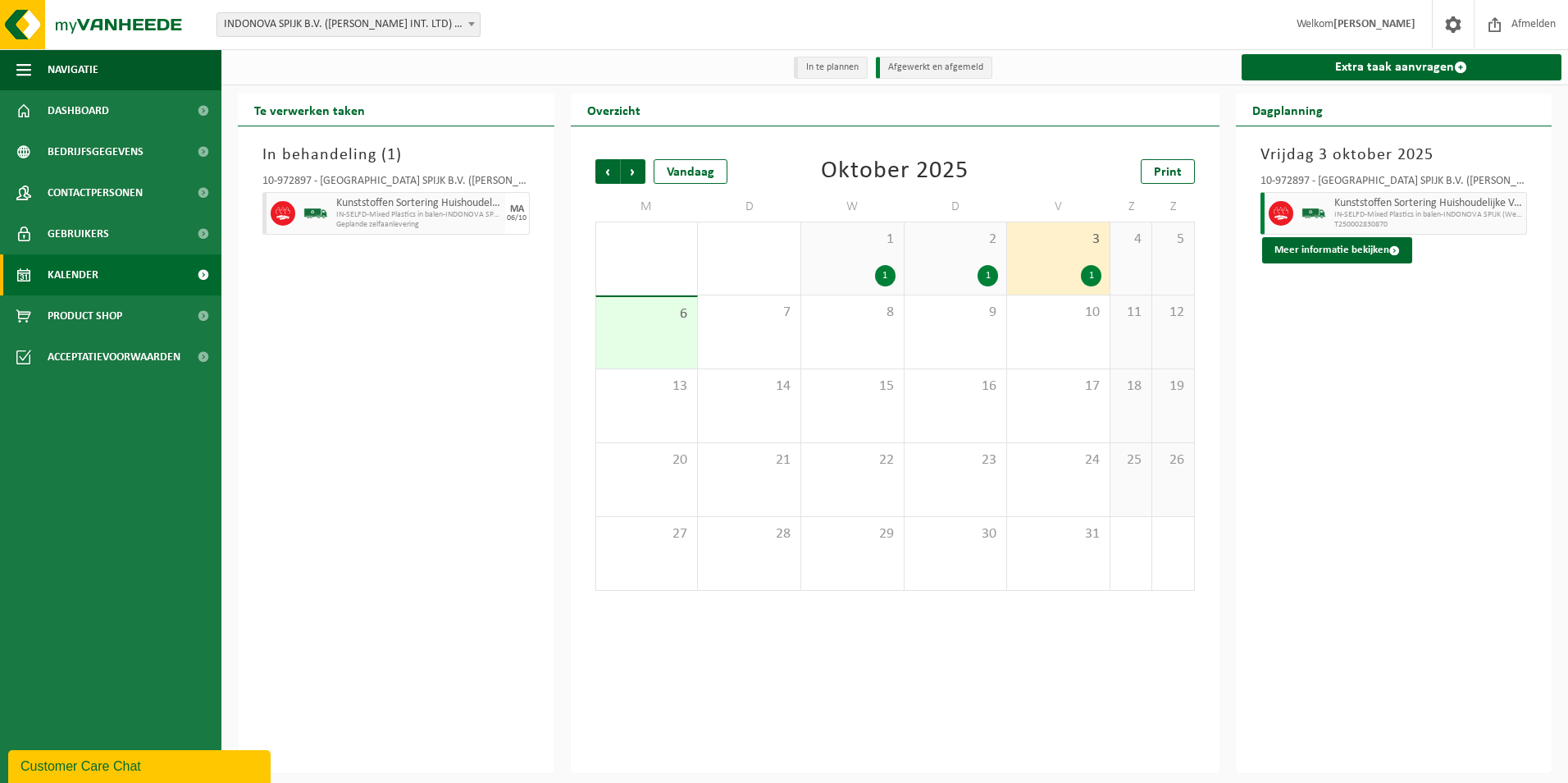
click at [436, 358] on div "In behandeling ( 1 ) 10-972897 - INDONOVA SPIJK B.V. ([PERSON_NAME] INT. LTD) -…" at bounding box center [395, 449] width 316 height 647
click at [61, 241] on span "Gebruikers" at bounding box center [78, 234] width 61 height 41
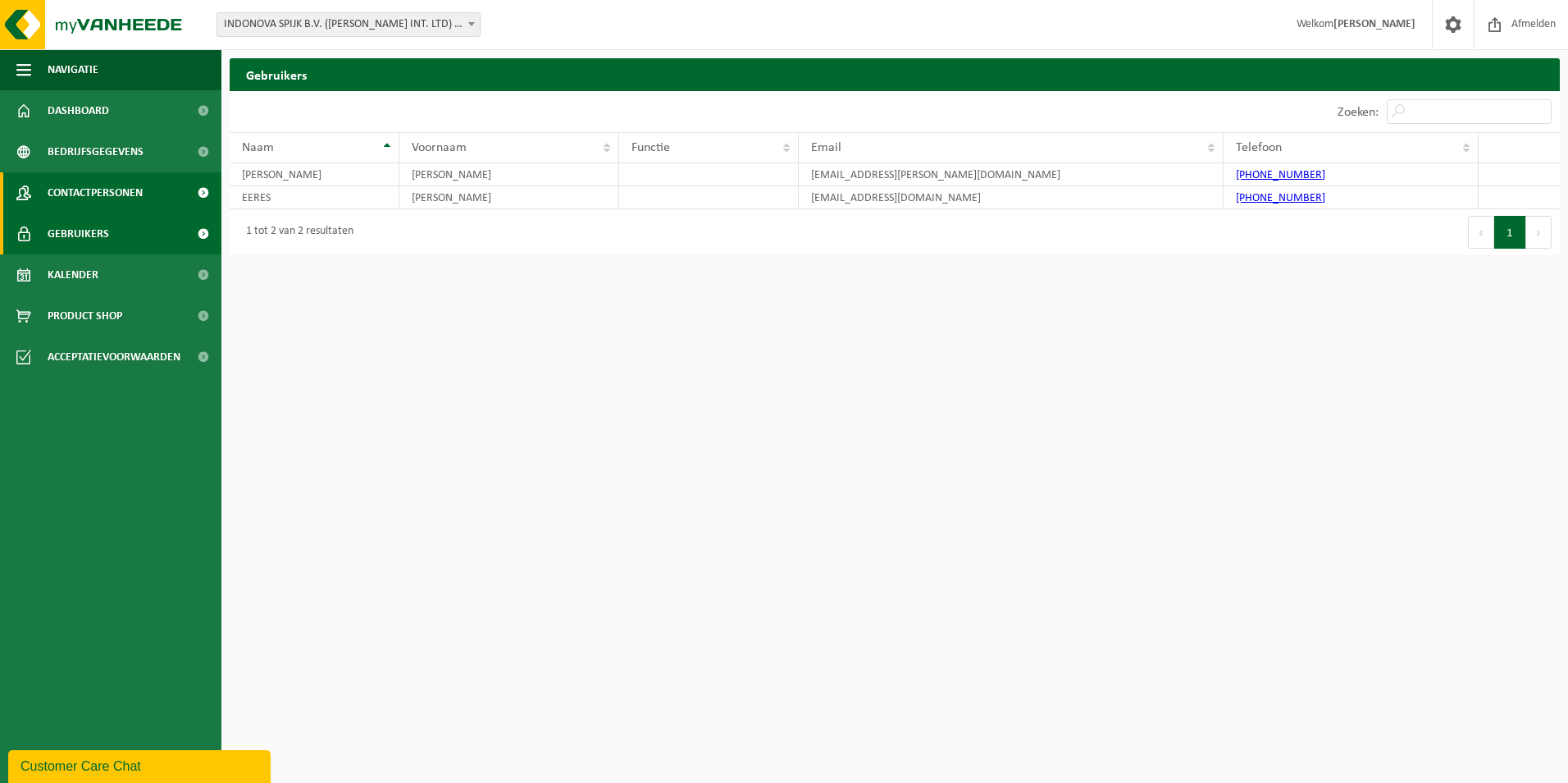
click at [74, 192] on span "Contactpersonen" at bounding box center [95, 193] width 96 height 41
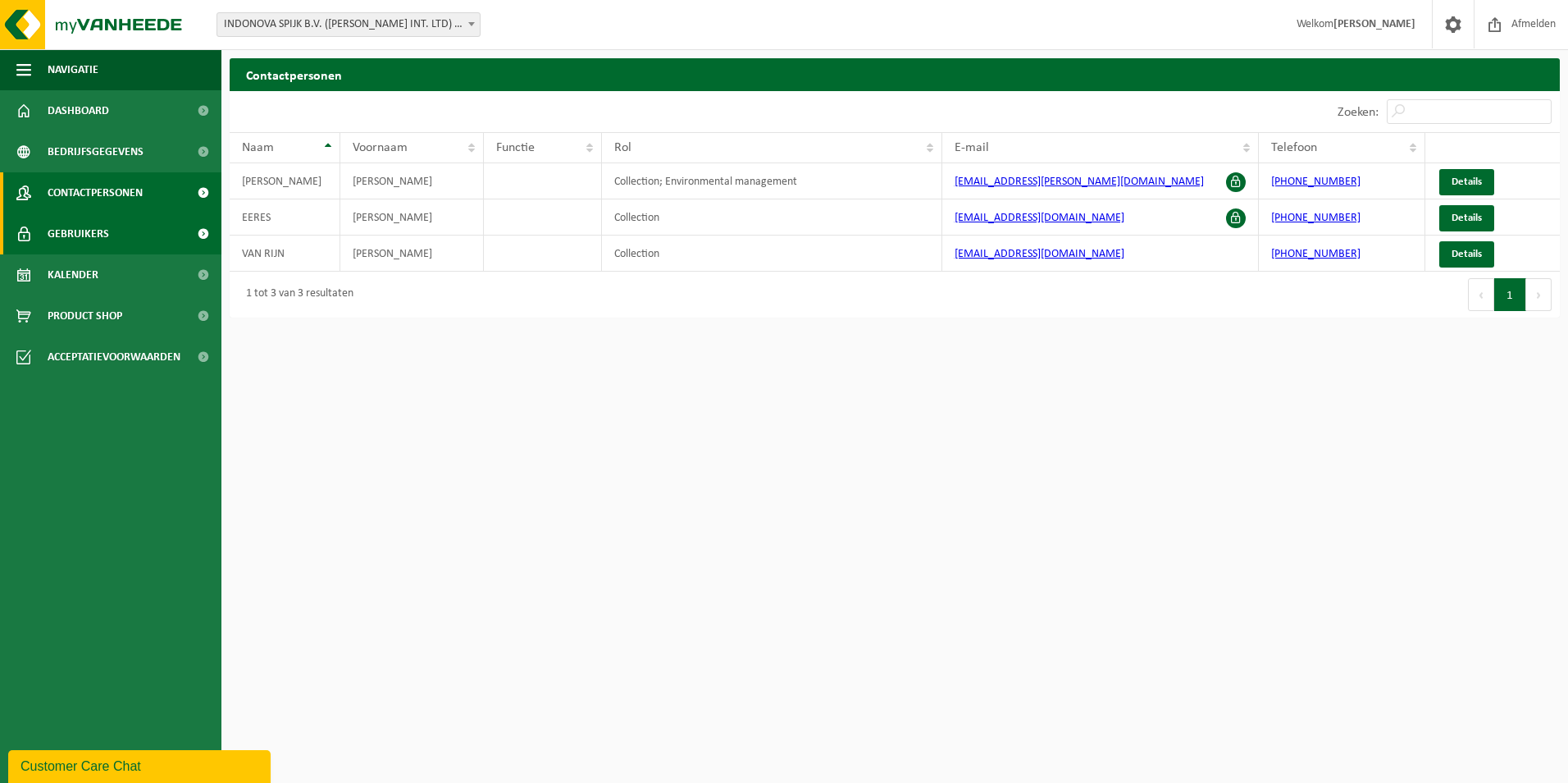
click at [116, 232] on link "Gebruikers" at bounding box center [110, 234] width 222 height 41
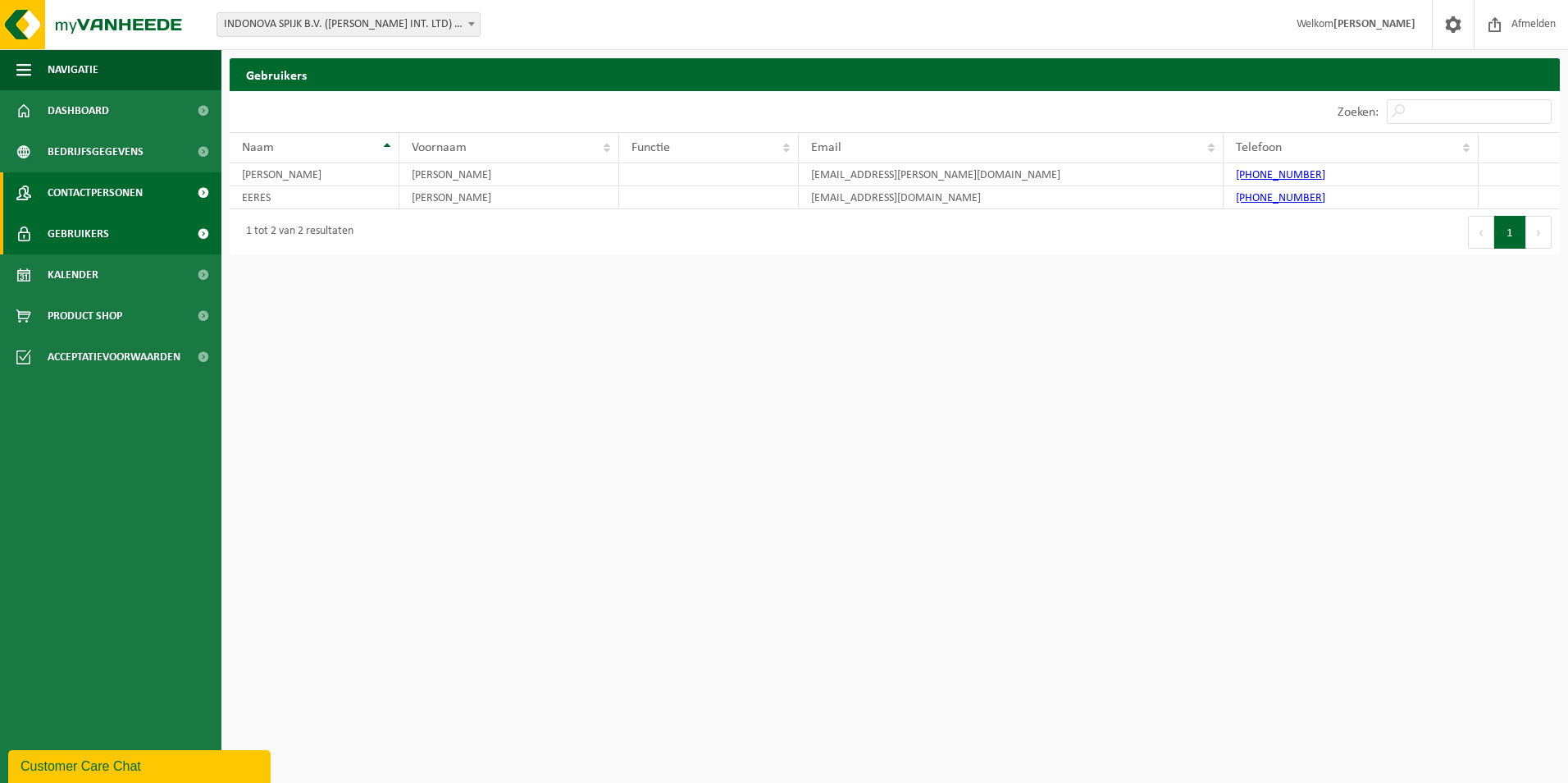
click at [110, 199] on span "Contactpersonen" at bounding box center [95, 193] width 96 height 41
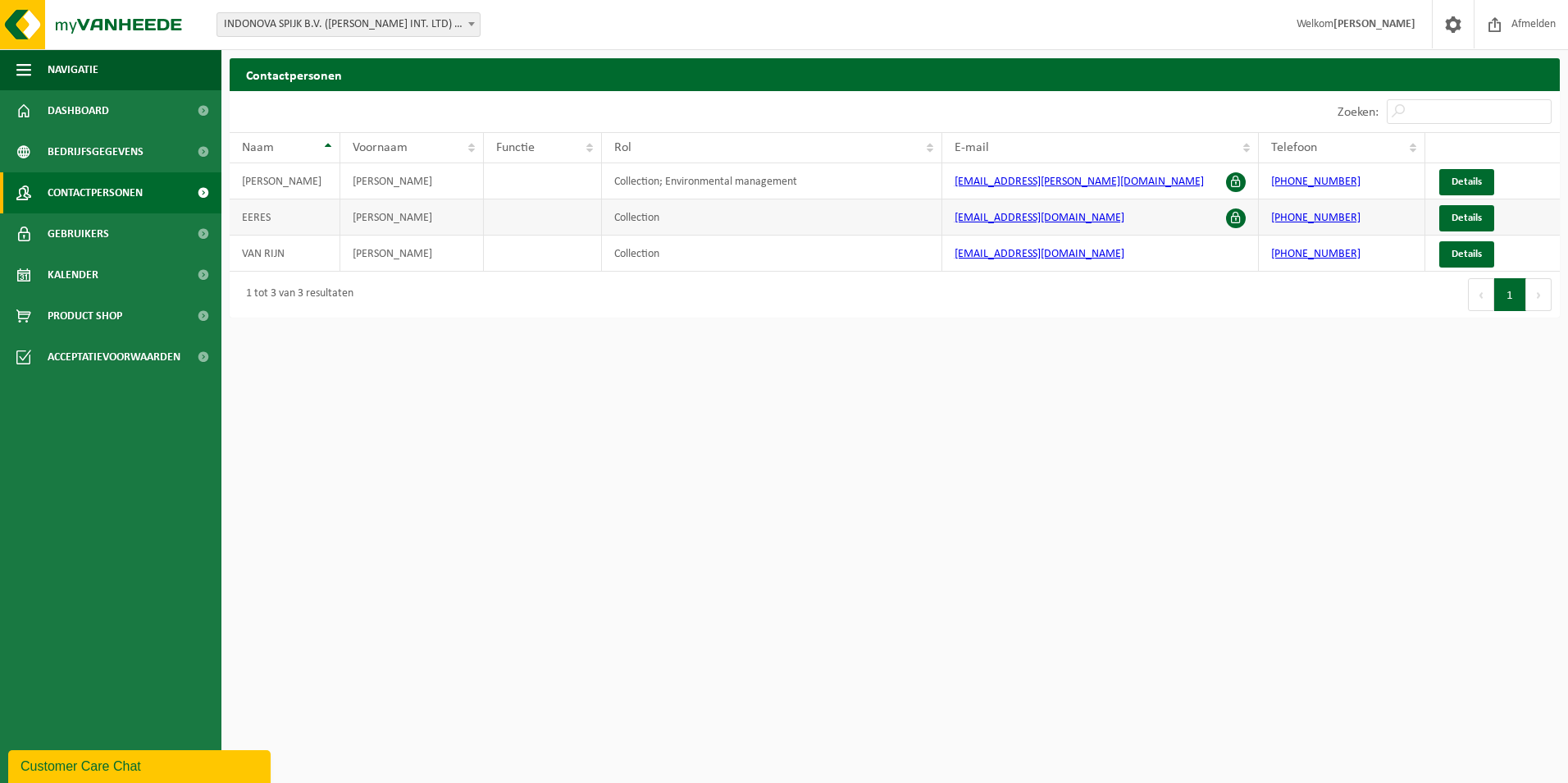
click at [1234, 216] on span at bounding box center [1235, 218] width 19 height 19
click at [1232, 216] on span at bounding box center [1235, 218] width 19 height 19
click at [1237, 219] on span at bounding box center [1235, 218] width 19 height 19
click at [1460, 212] on span "Details" at bounding box center [1466, 217] width 31 height 10
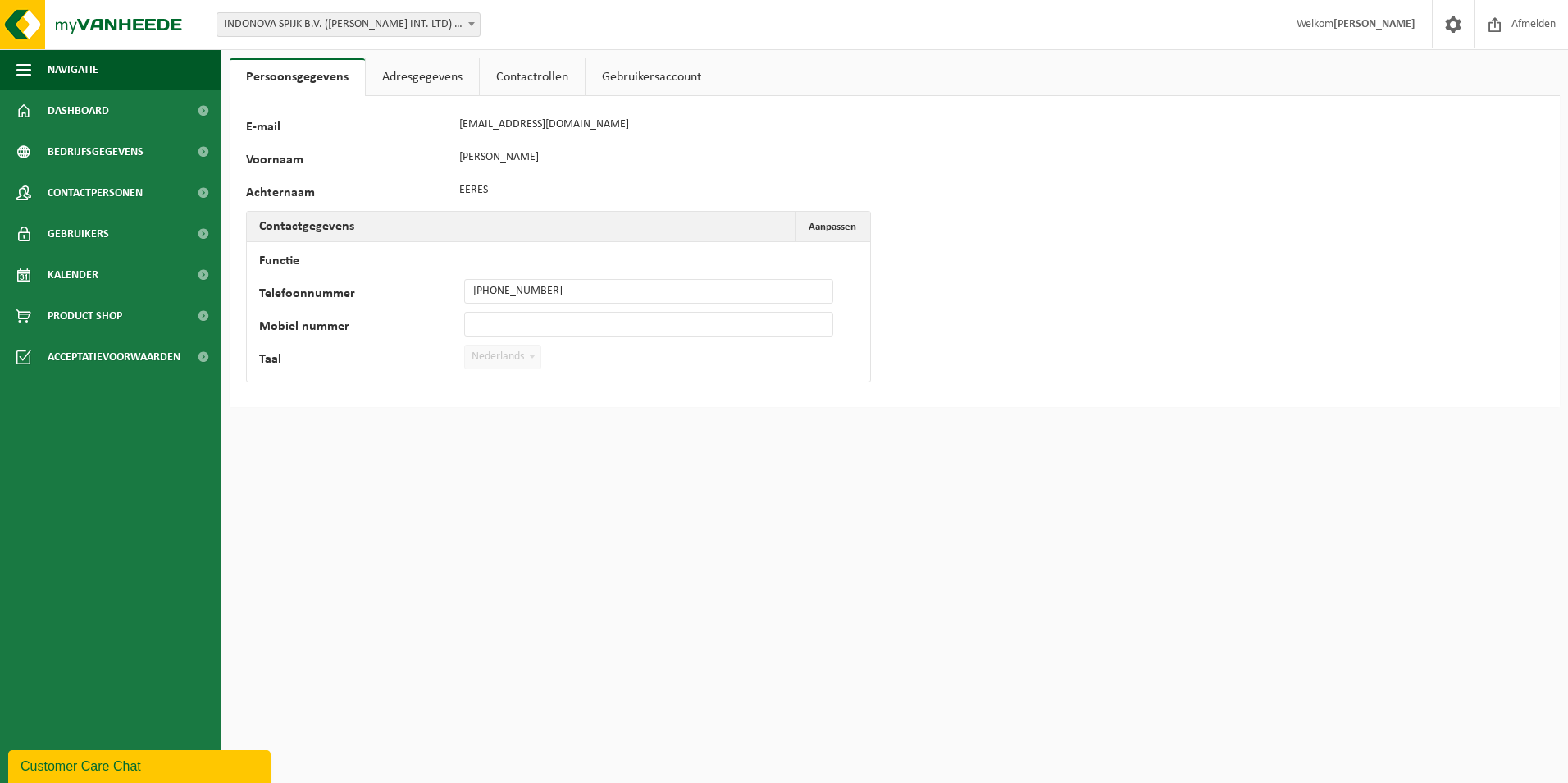
click at [417, 72] on link "Adresgegevens" at bounding box center [422, 77] width 113 height 38
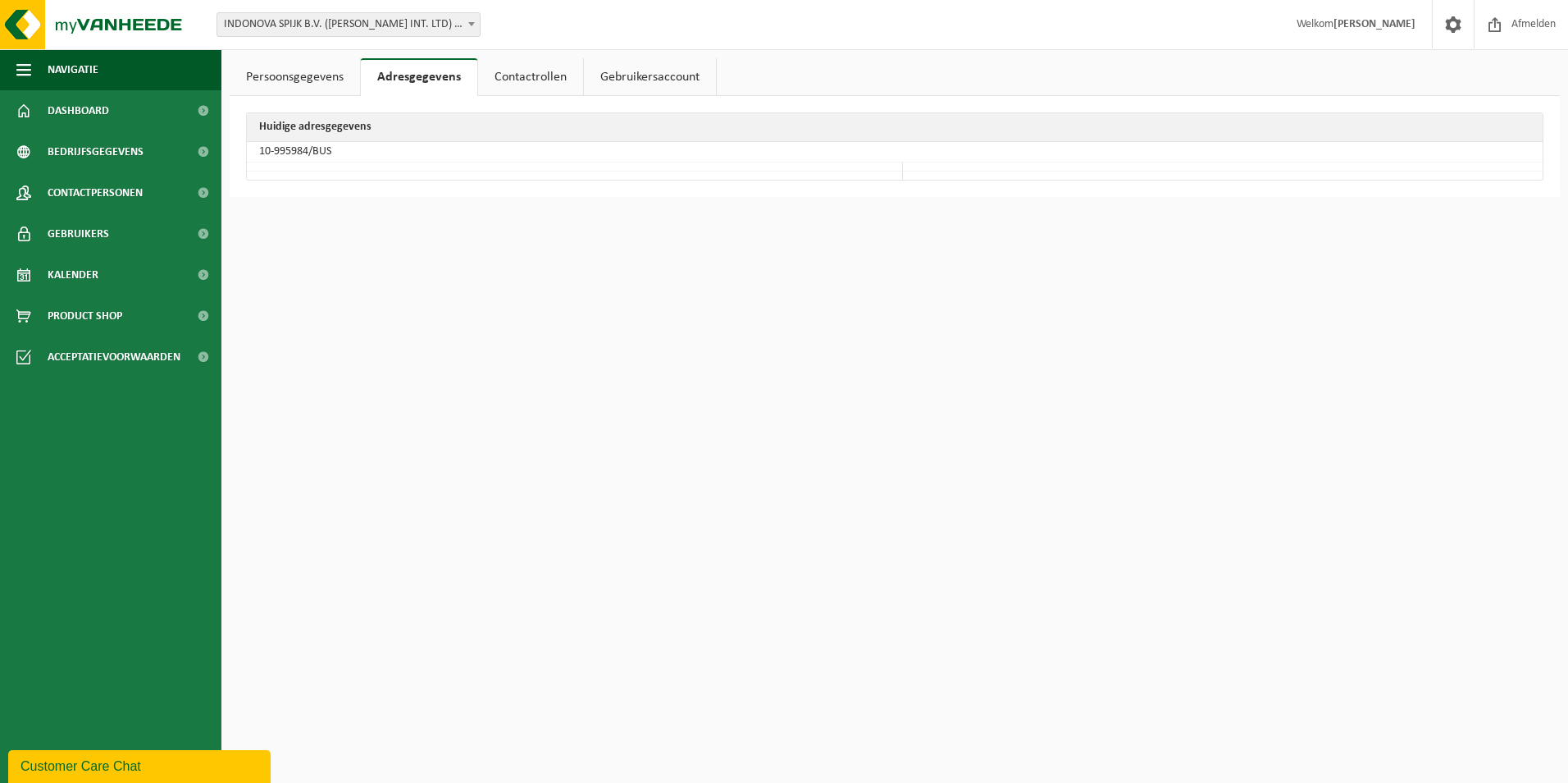
click at [321, 85] on link "Persoonsgegevens" at bounding box center [295, 77] width 131 height 38
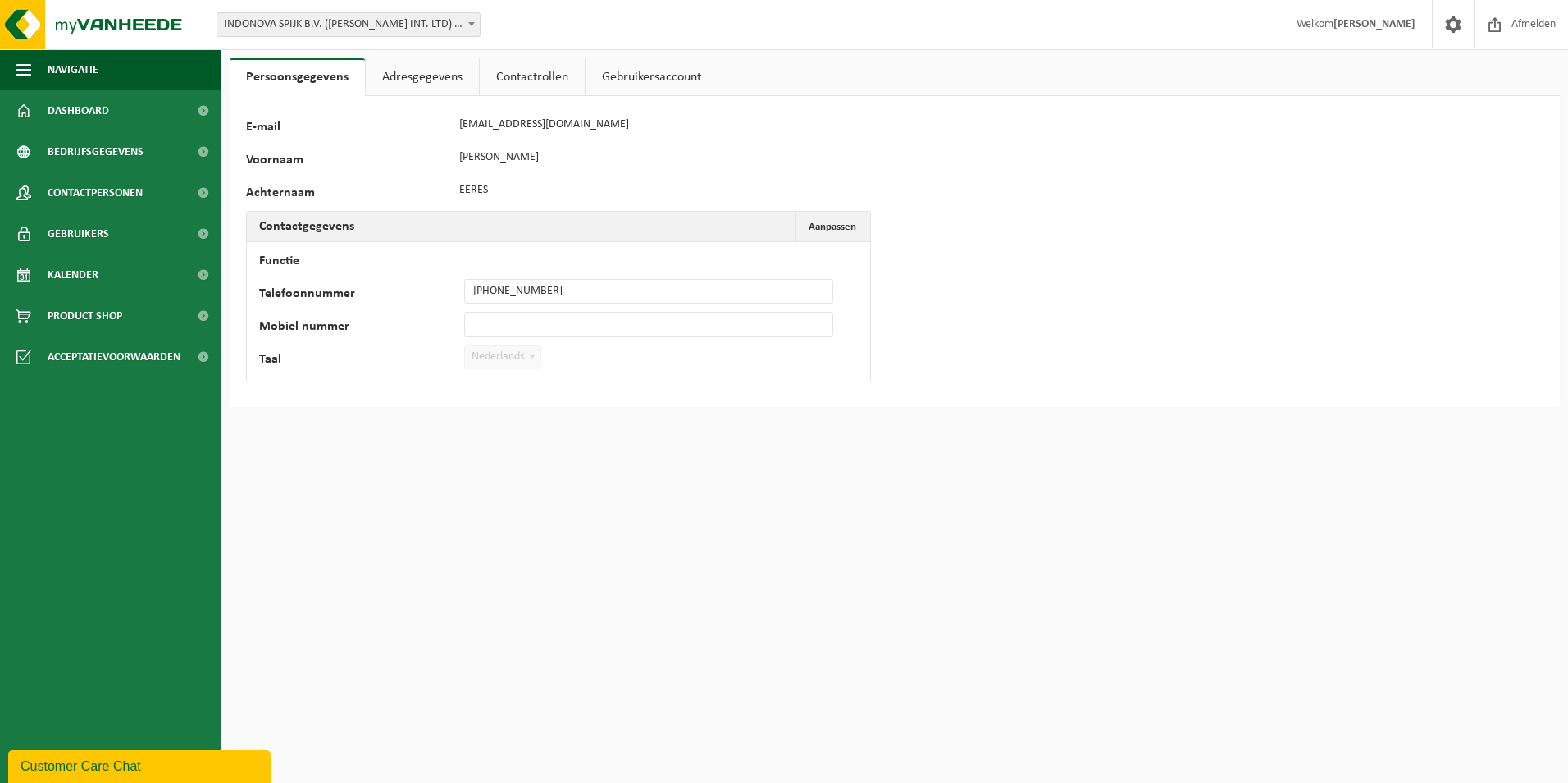
click at [321, 85] on link "Persoonsgegevens" at bounding box center [298, 77] width 135 height 38
click at [414, 71] on link "Adresgegevens" at bounding box center [422, 77] width 113 height 38
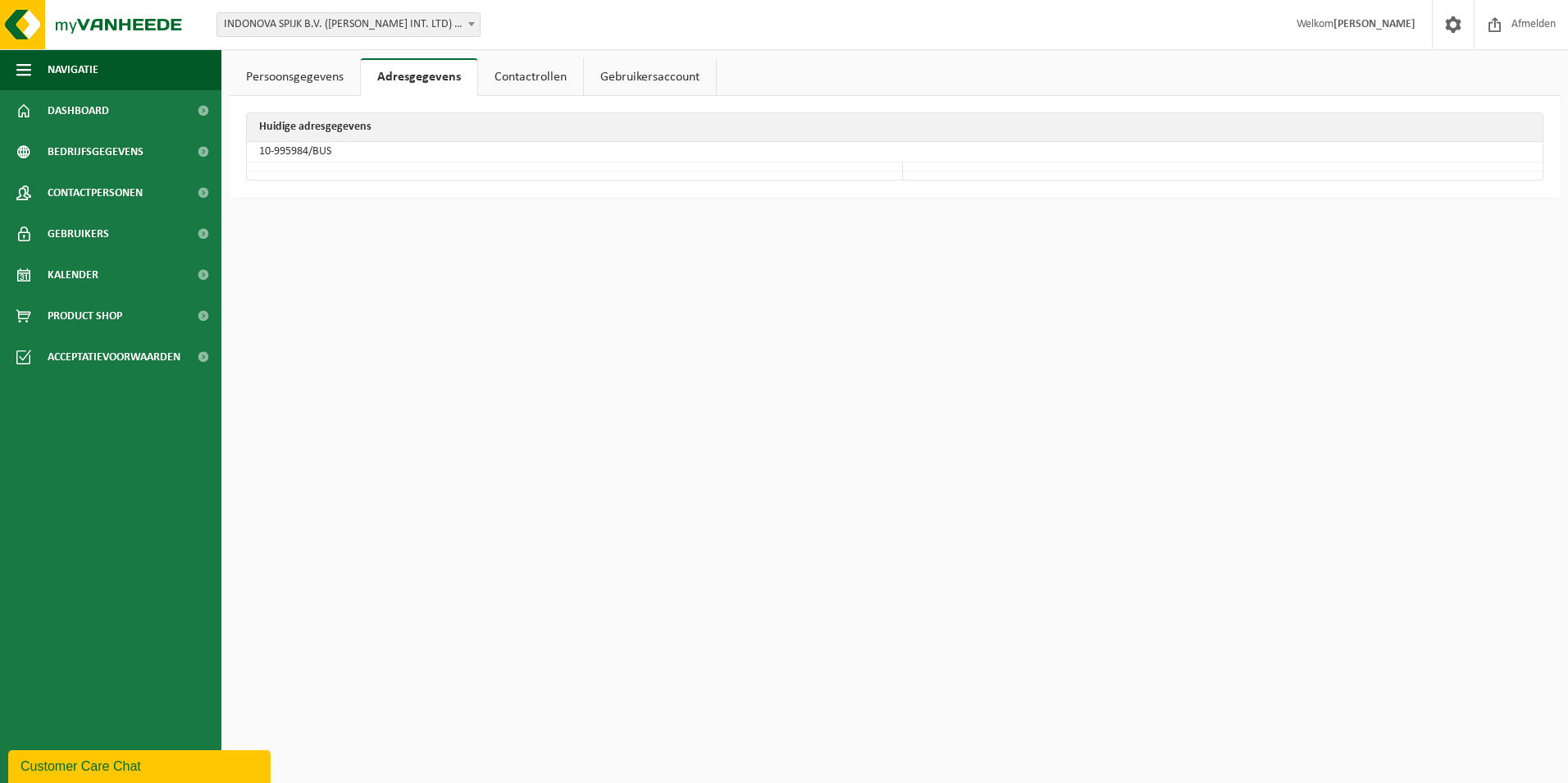
click at [506, 83] on link "Contactrollen" at bounding box center [530, 77] width 105 height 38
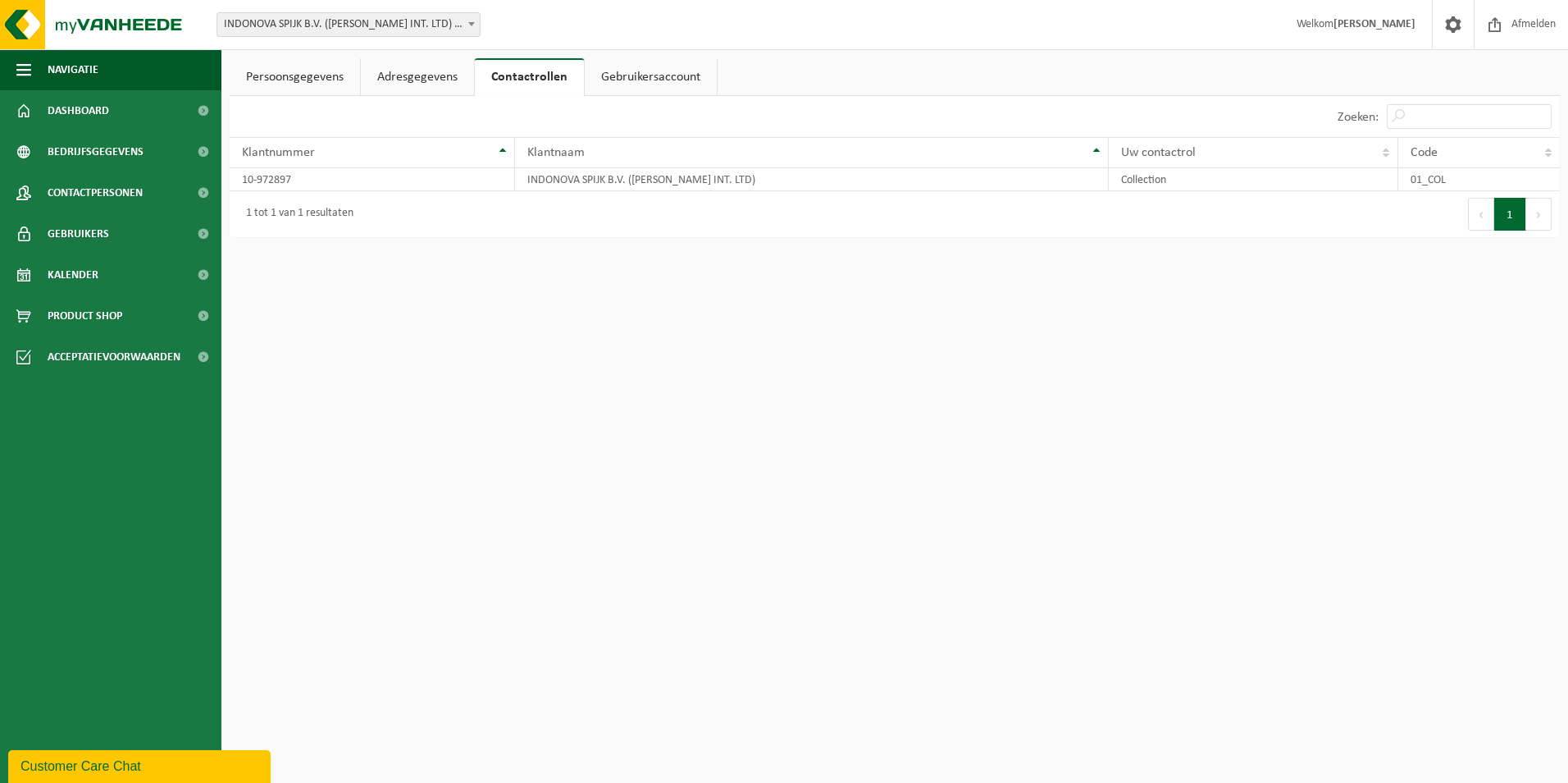
click at [657, 80] on link "Gebruikersaccount" at bounding box center [651, 77] width 132 height 38
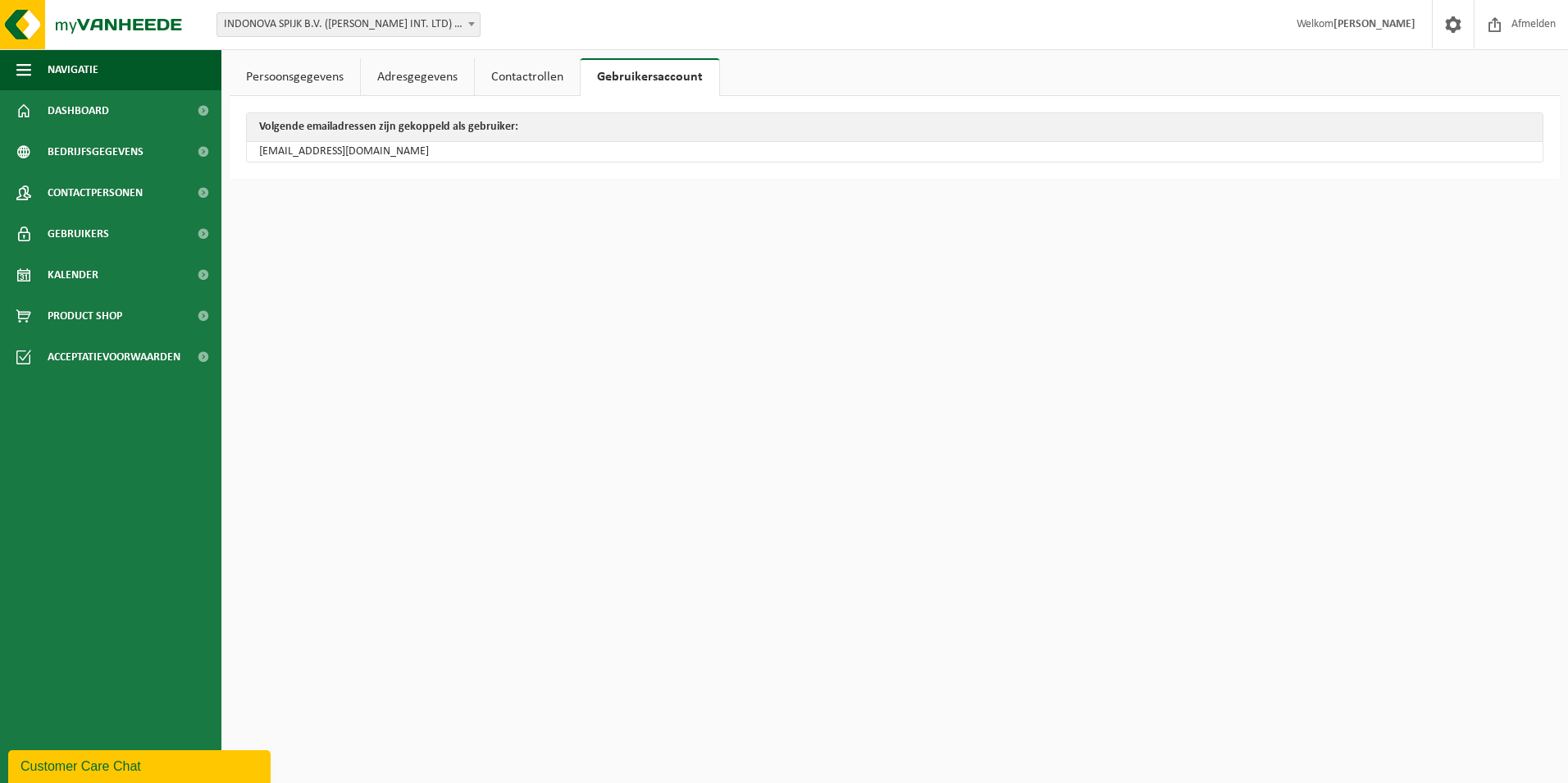
click at [287, 81] on link "Persoonsgegevens" at bounding box center [295, 77] width 131 height 38
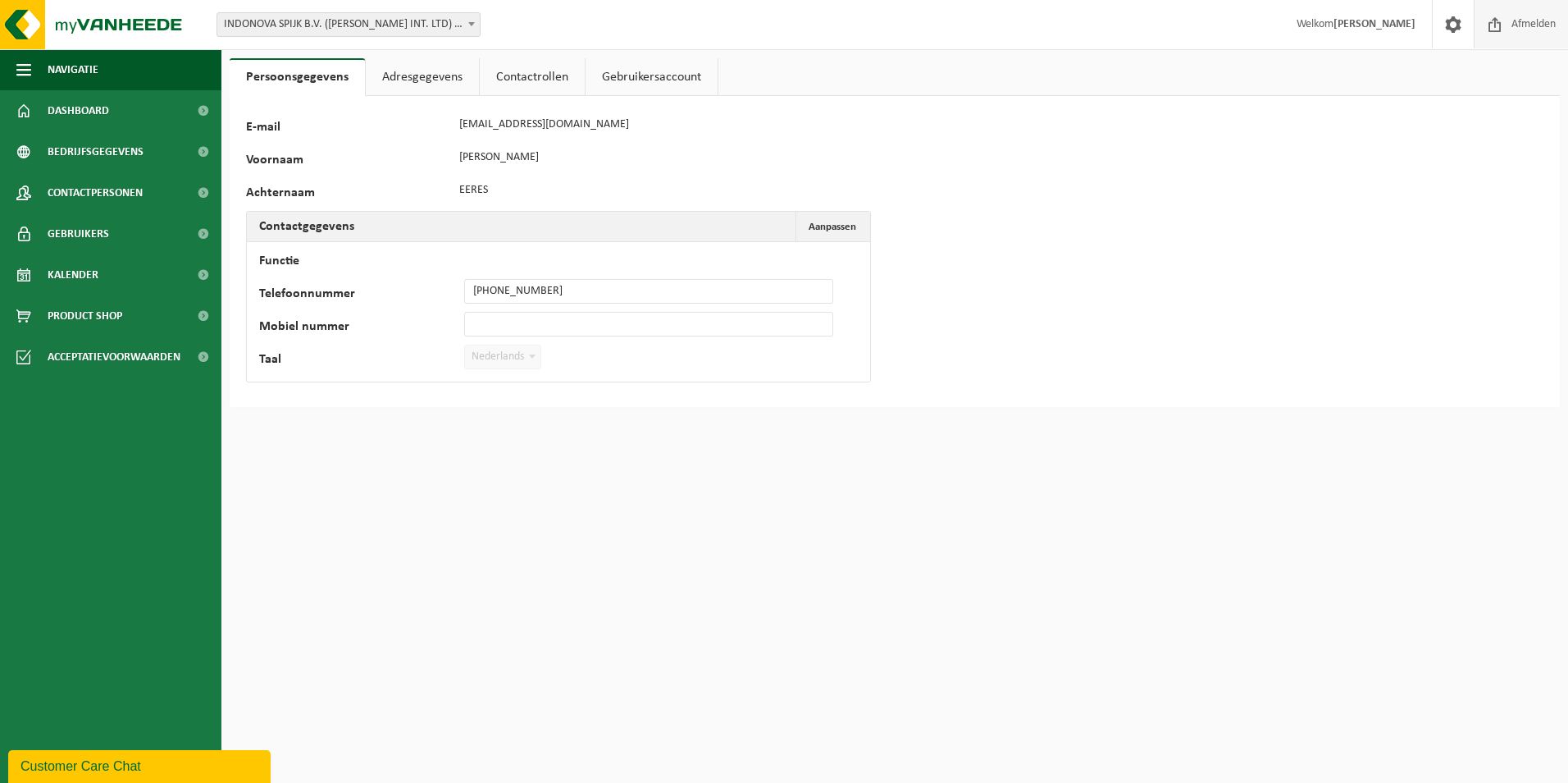
click at [1515, 29] on span "Afmelden" at bounding box center [1533, 24] width 53 height 48
